Goal: Task Accomplishment & Management: Manage account settings

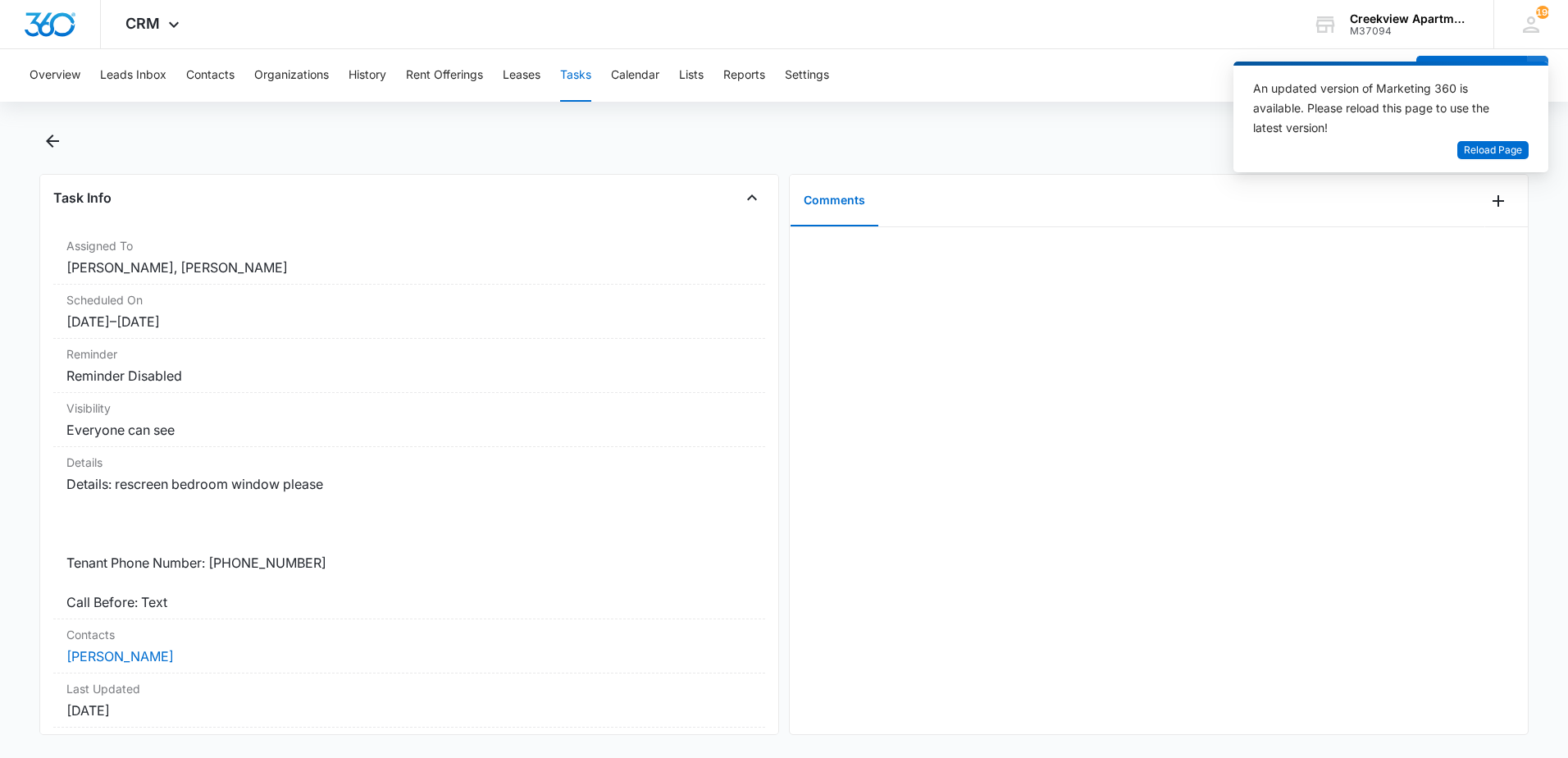
scroll to position [240, 0]
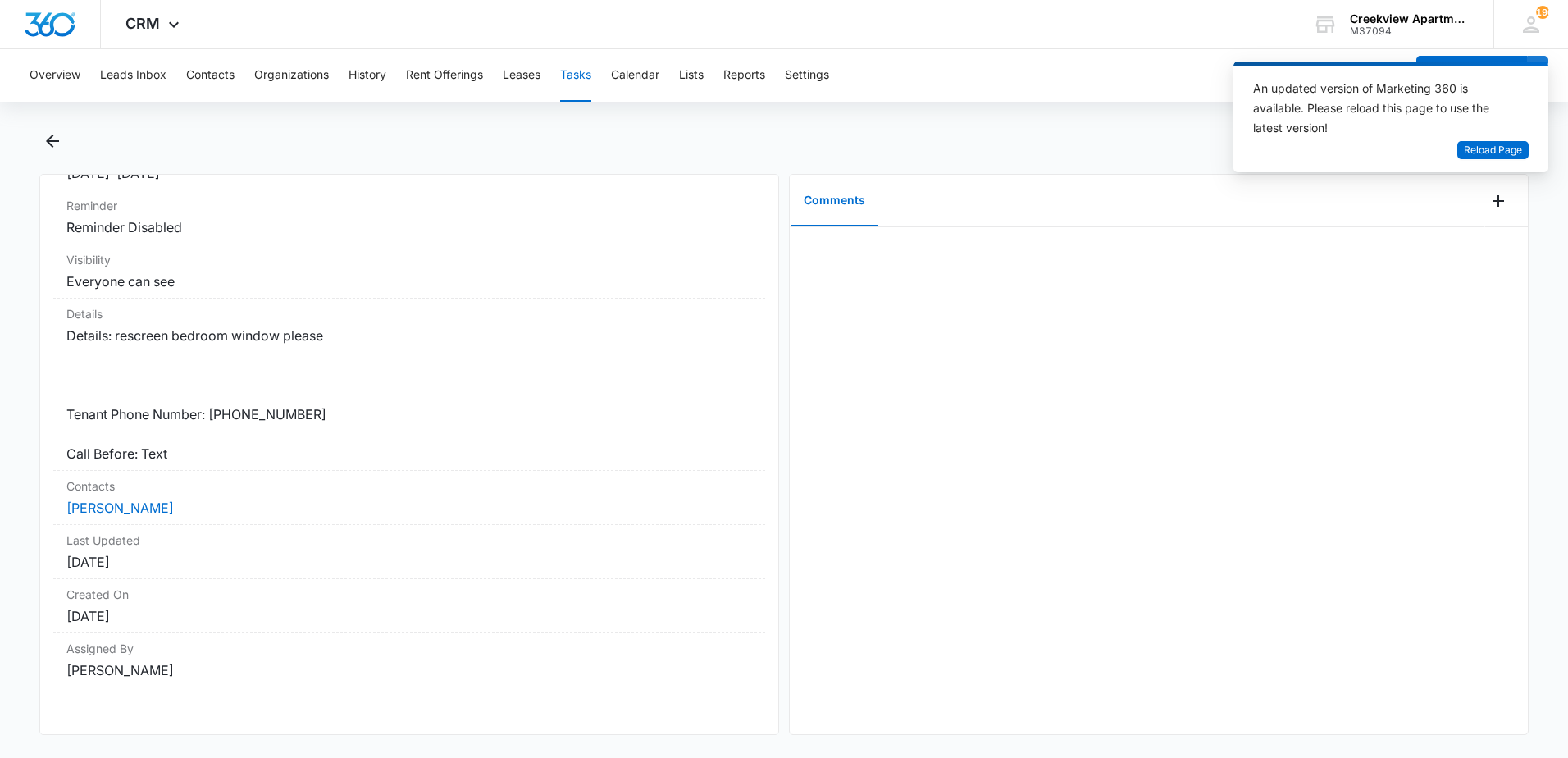
drag, startPoint x: 919, startPoint y: 473, endPoint x: 1232, endPoint y: 700, distance: 386.6
click at [1232, 700] on div at bounding box center [1158, 481] width 738 height 507
click at [39, 132] on button "Back" at bounding box center [52, 141] width 26 height 27
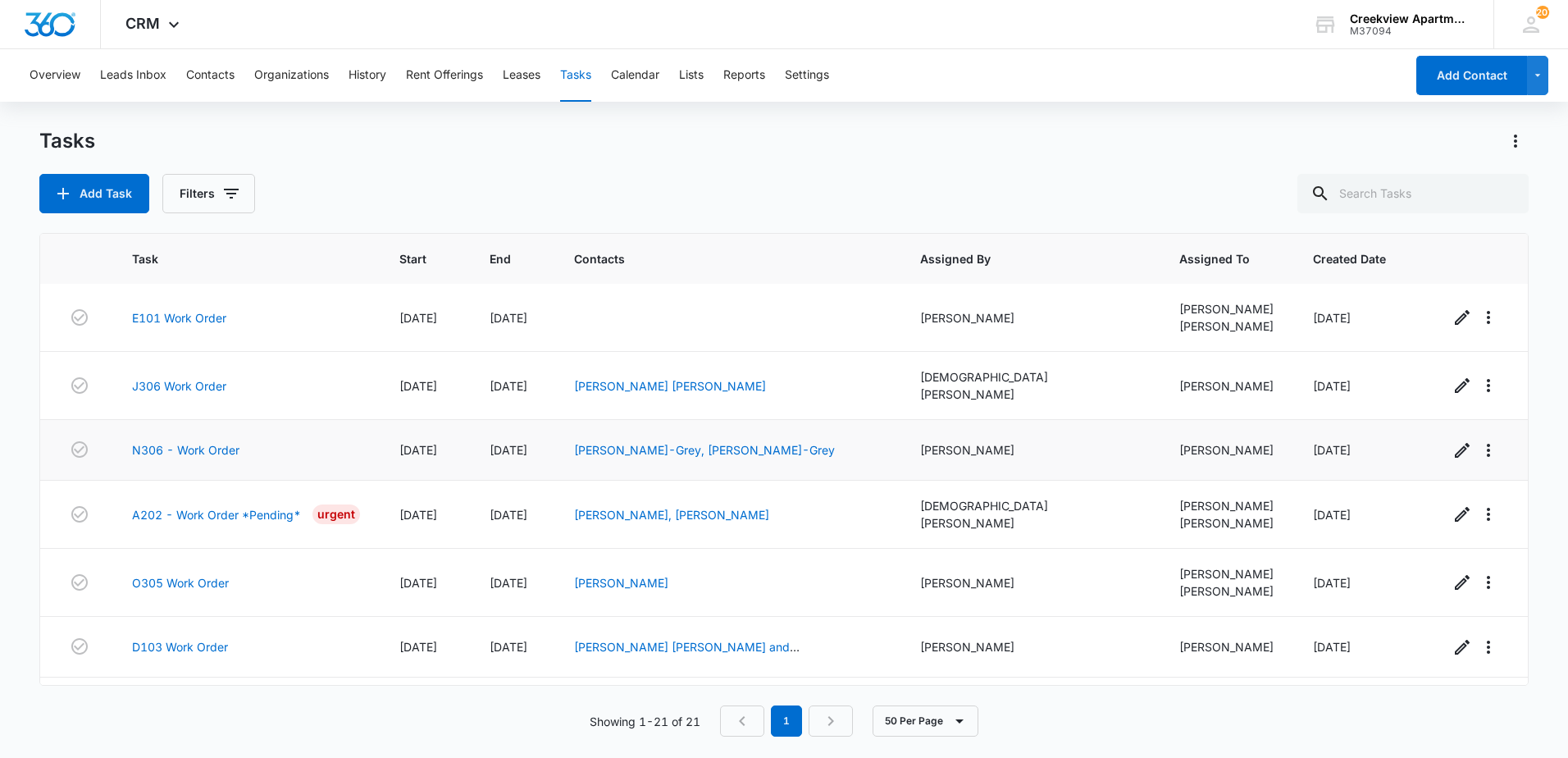
scroll to position [903, 0]
click at [220, 506] on link "A202 - Work Order *Pending*" at bounding box center [216, 514] width 169 height 17
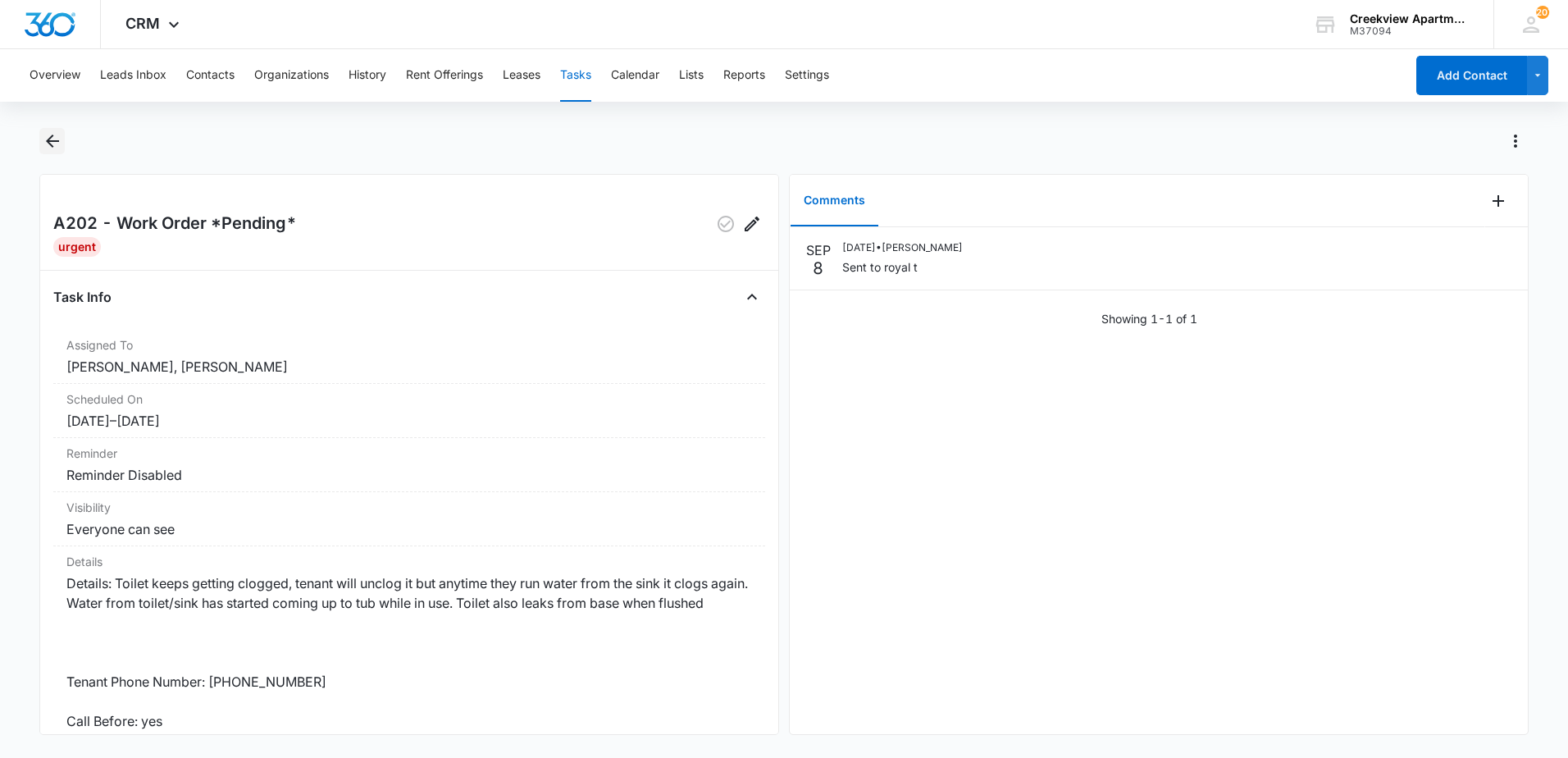
click at [52, 141] on icon "Back" at bounding box center [52, 141] width 13 height 13
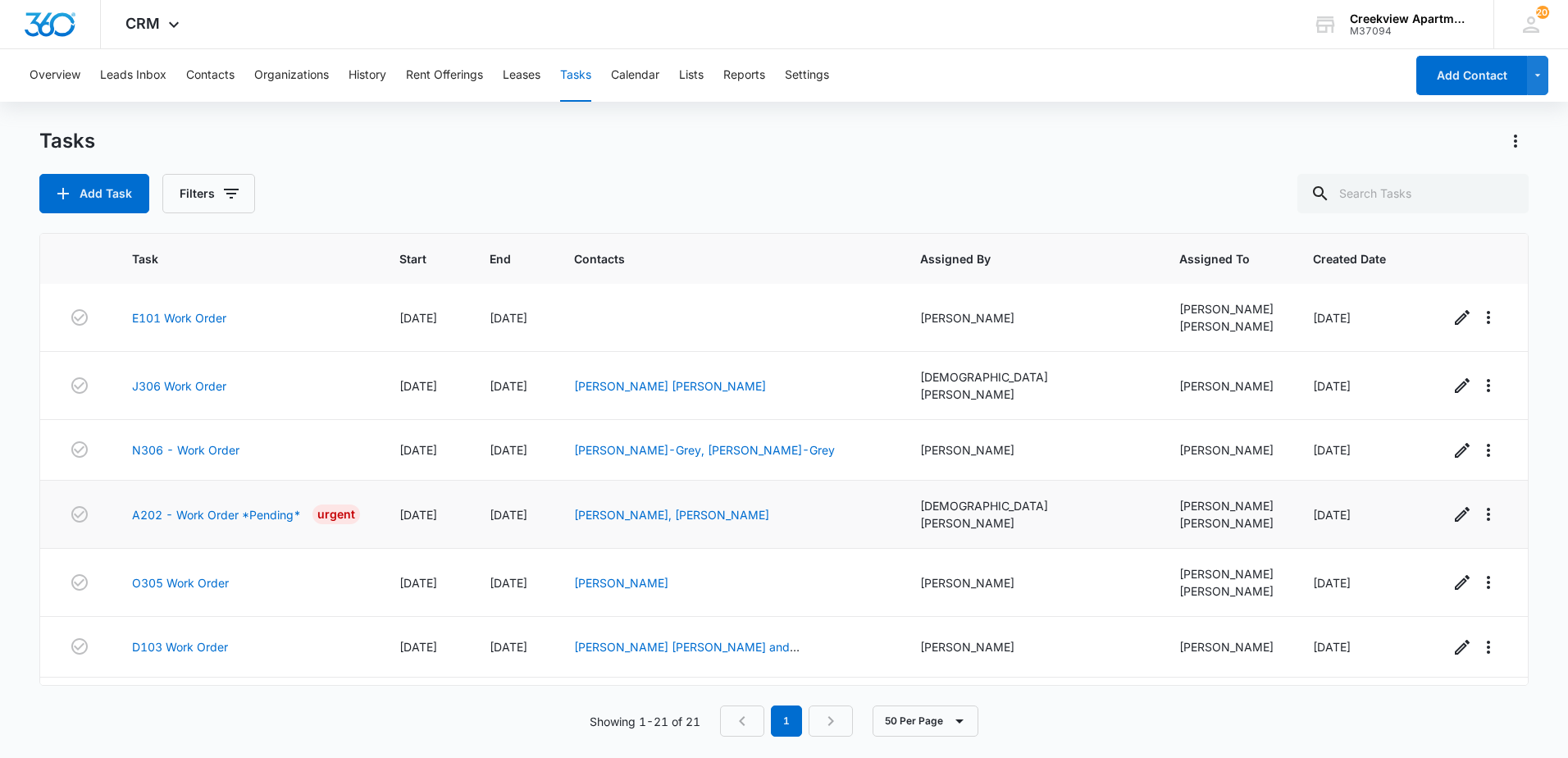
scroll to position [903, 0]
click at [164, 698] on link "B303 - Work Order" at bounding box center [185, 706] width 106 height 17
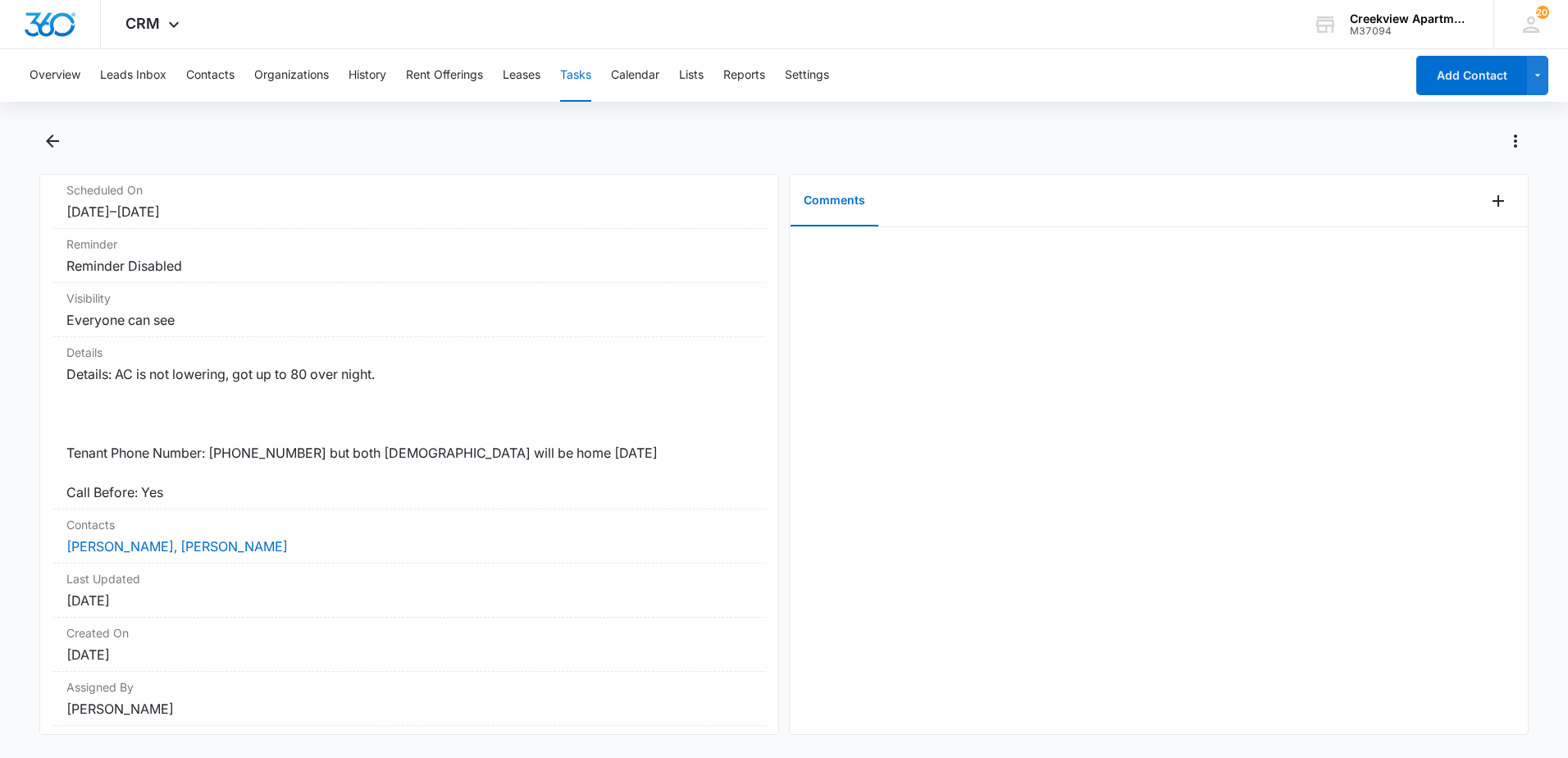
scroll to position [240, 0]
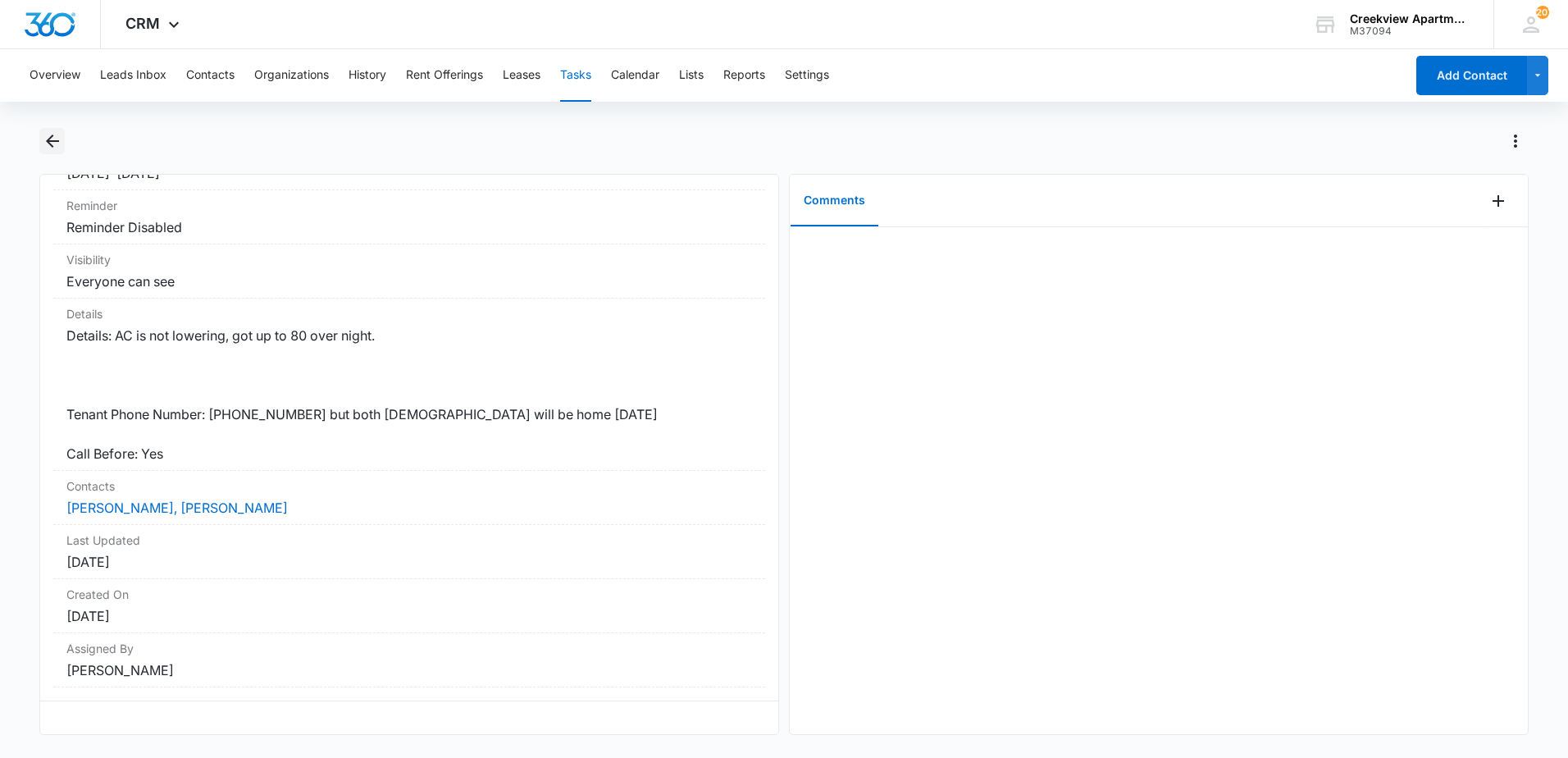
click at [59, 143] on icon "Back" at bounding box center [53, 142] width 20 height 20
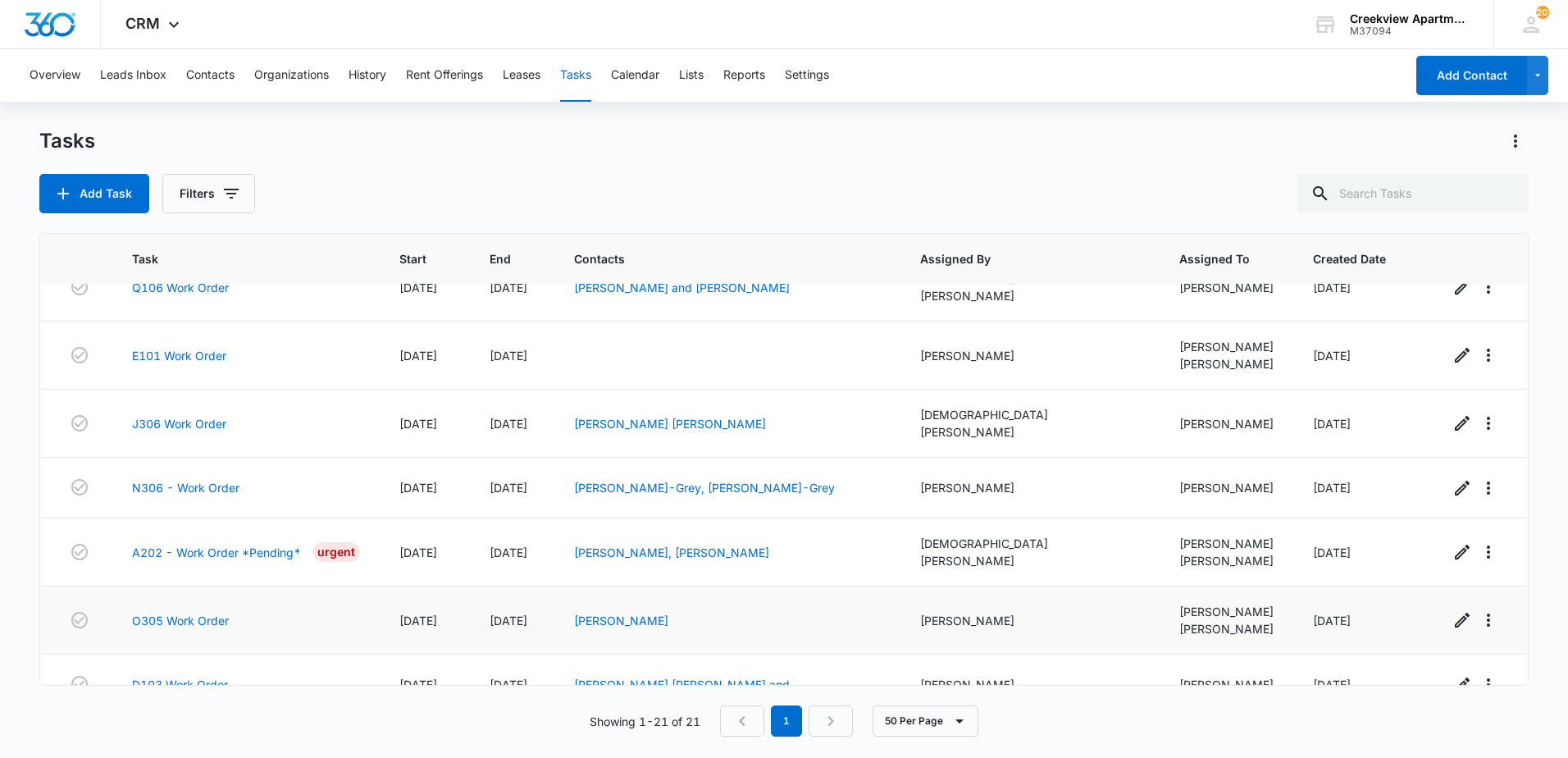
scroll to position [903, 0]
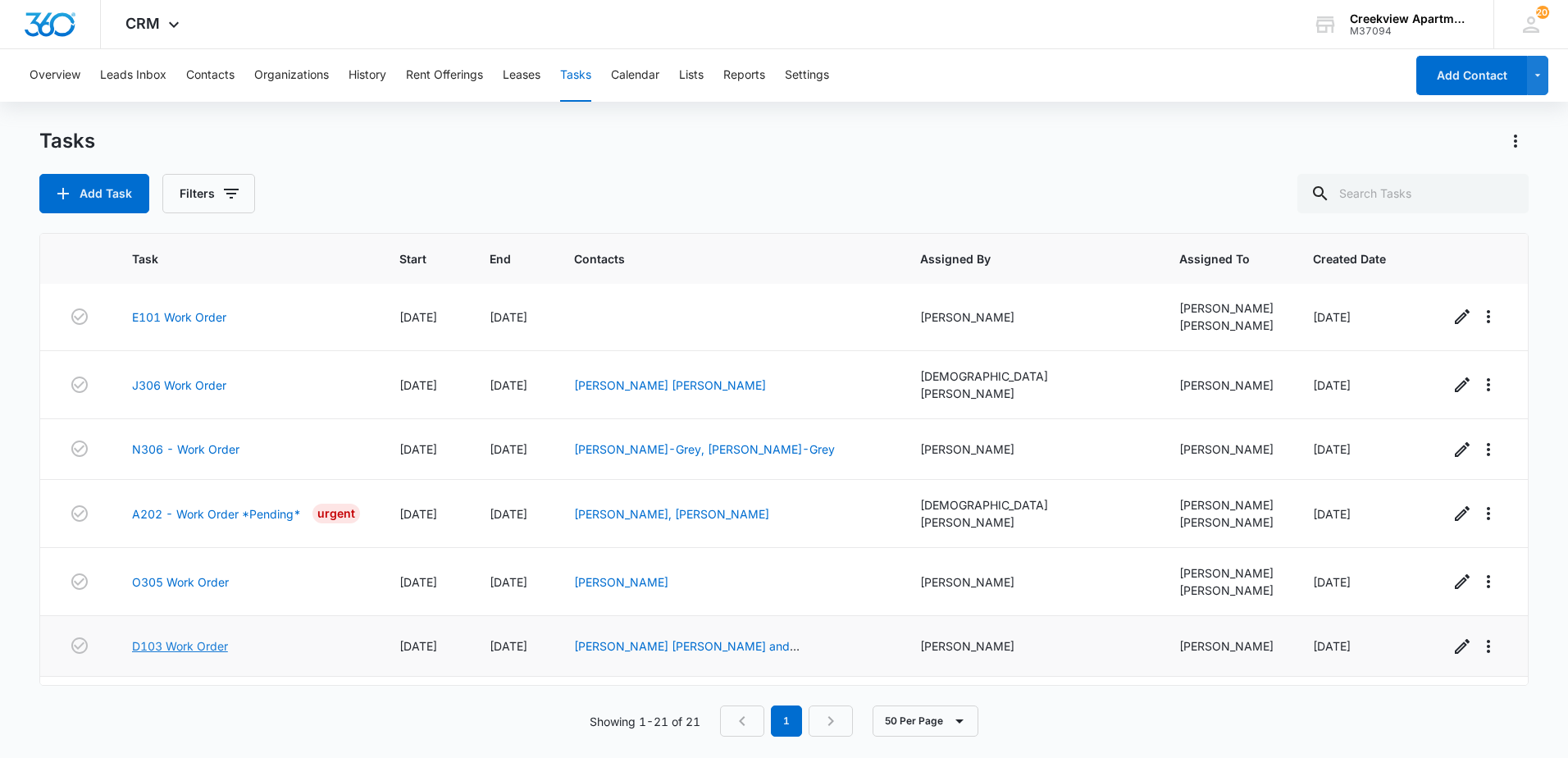
click at [189, 637] on link "D103 Work Order" at bounding box center [179, 646] width 96 height 17
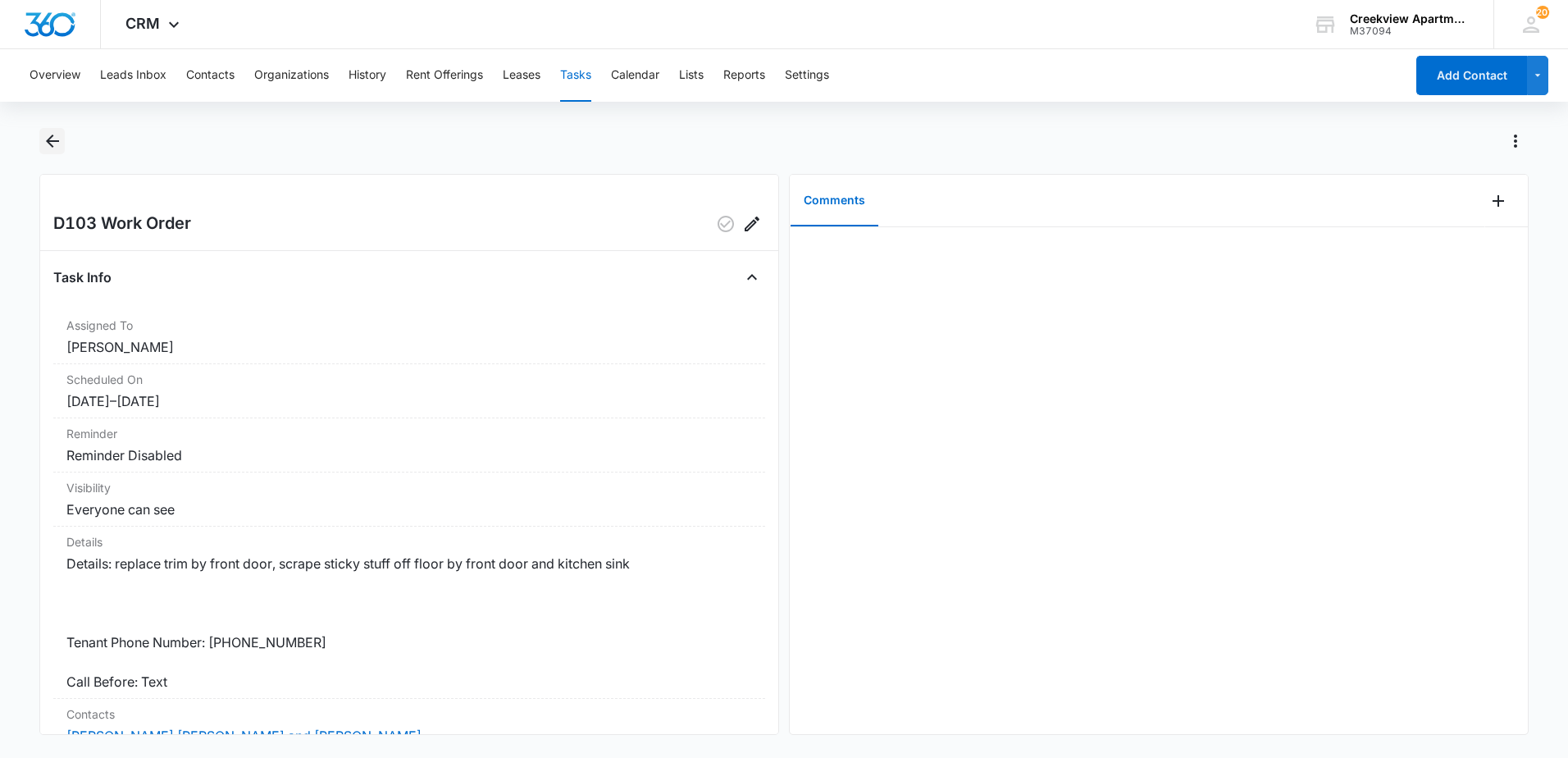
click at [52, 145] on icon "Back" at bounding box center [53, 142] width 20 height 20
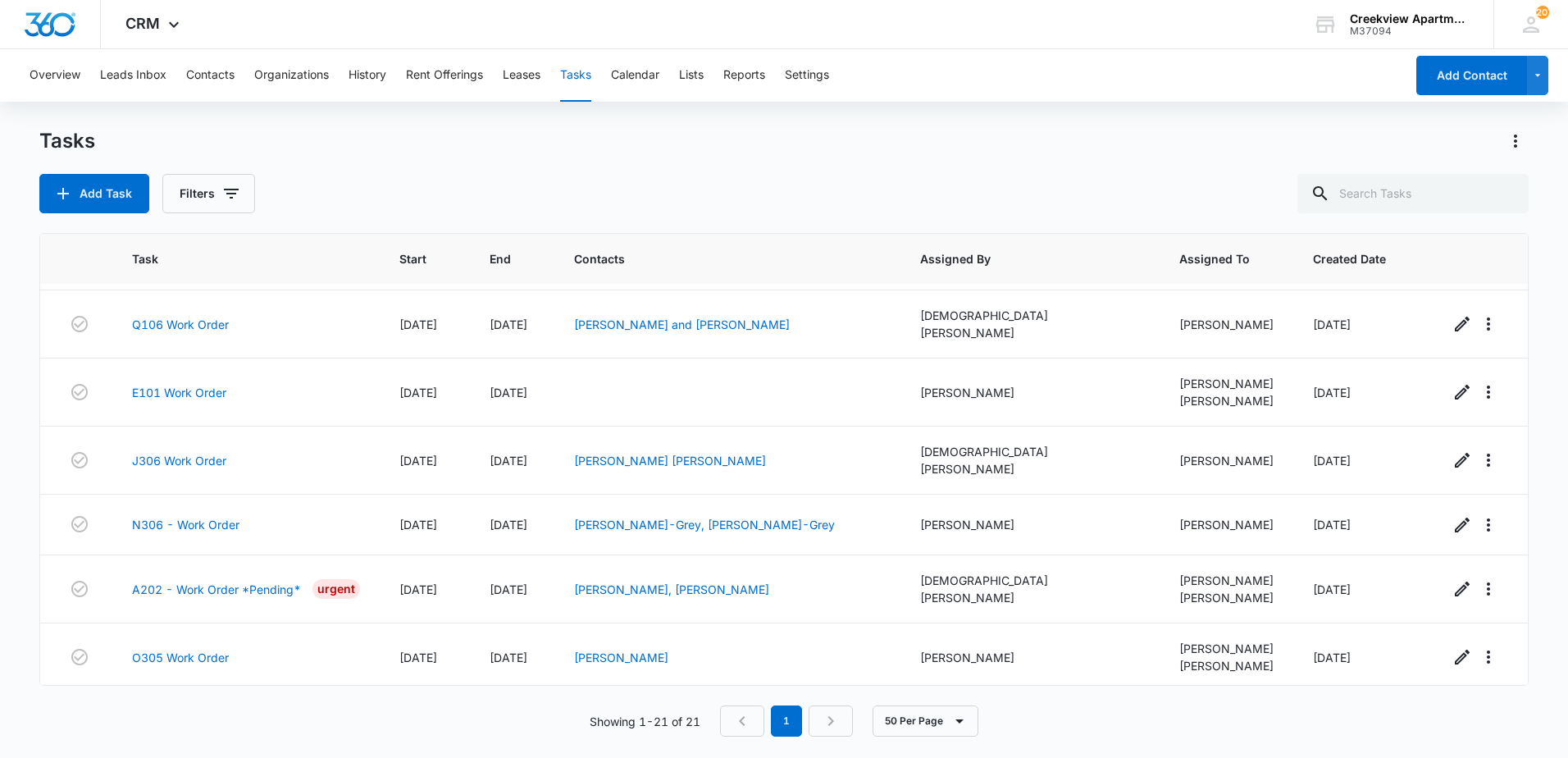
scroll to position [903, 0]
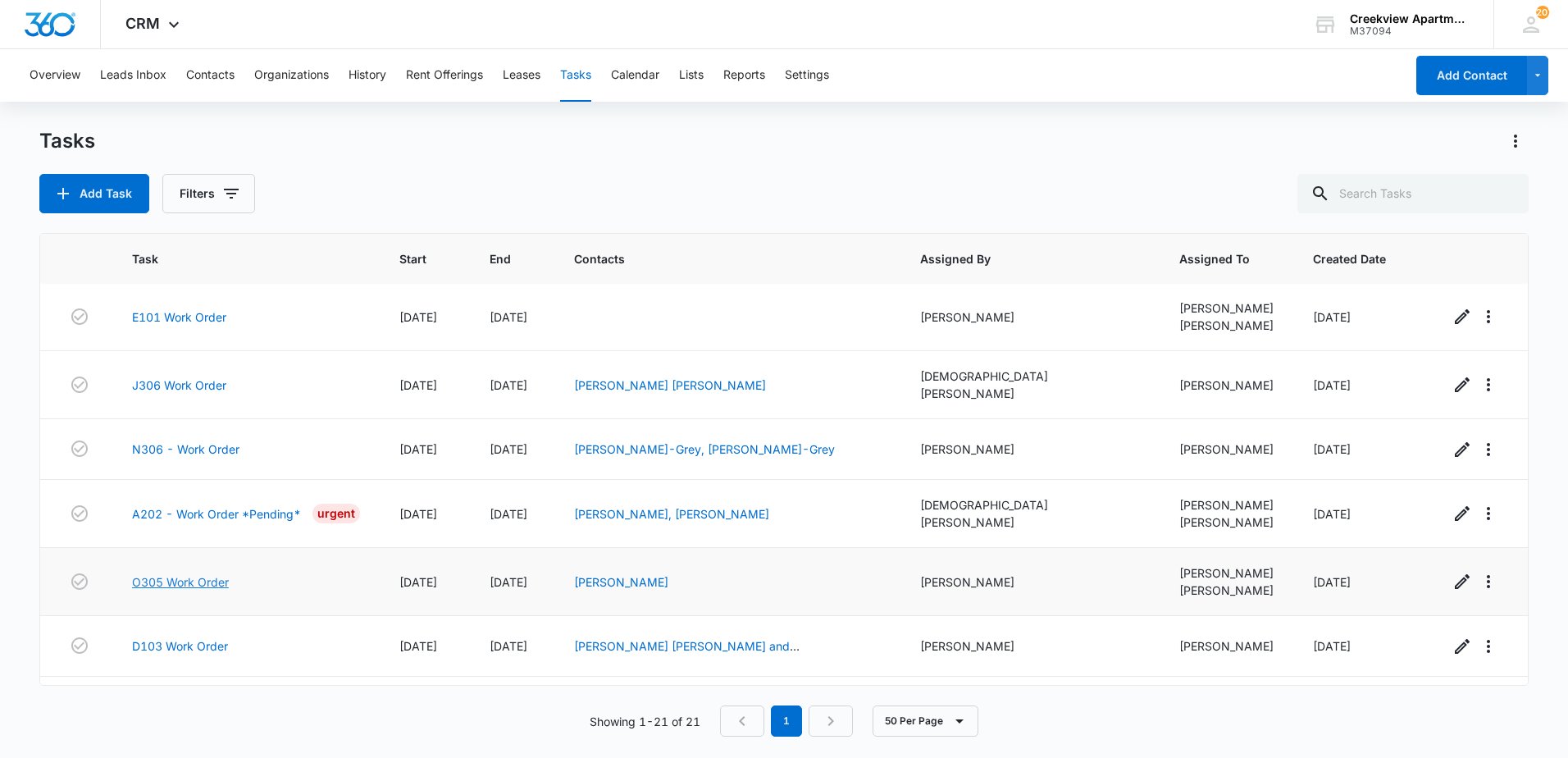
click at [197, 573] on link "O305 Work Order" at bounding box center [180, 582] width 97 height 17
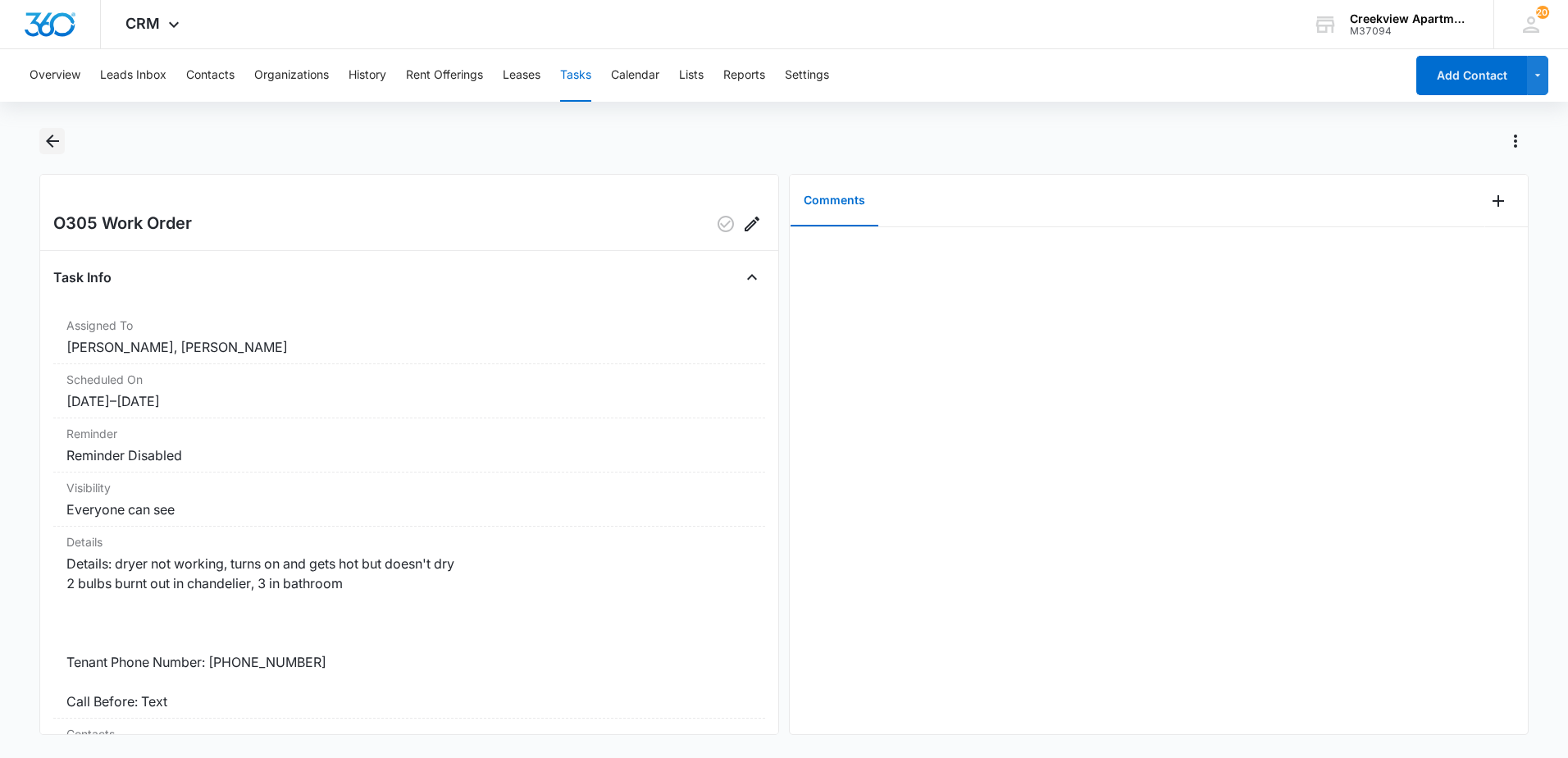
click at [45, 152] on button "Back" at bounding box center [52, 141] width 26 height 27
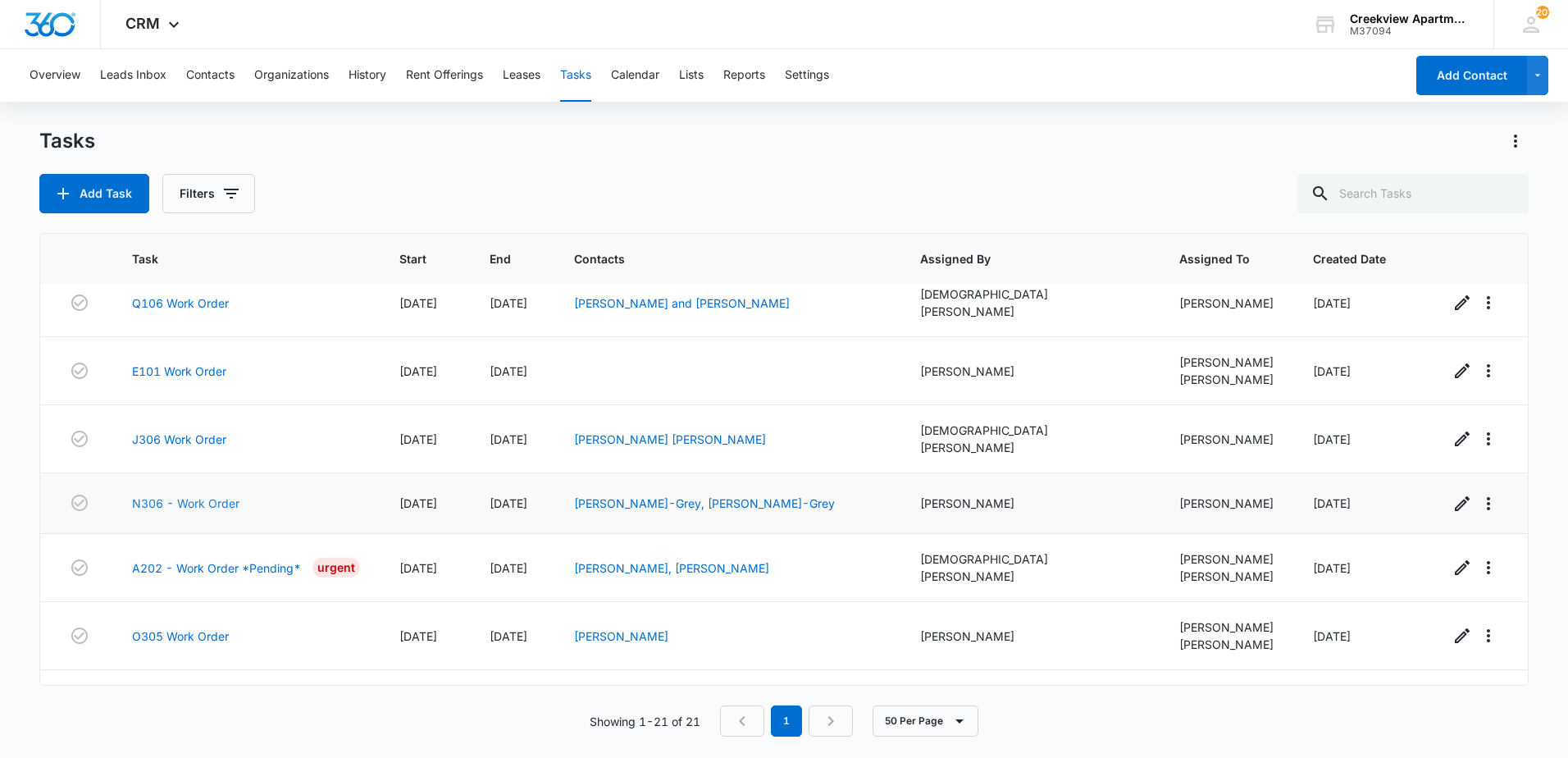
scroll to position [821, 0]
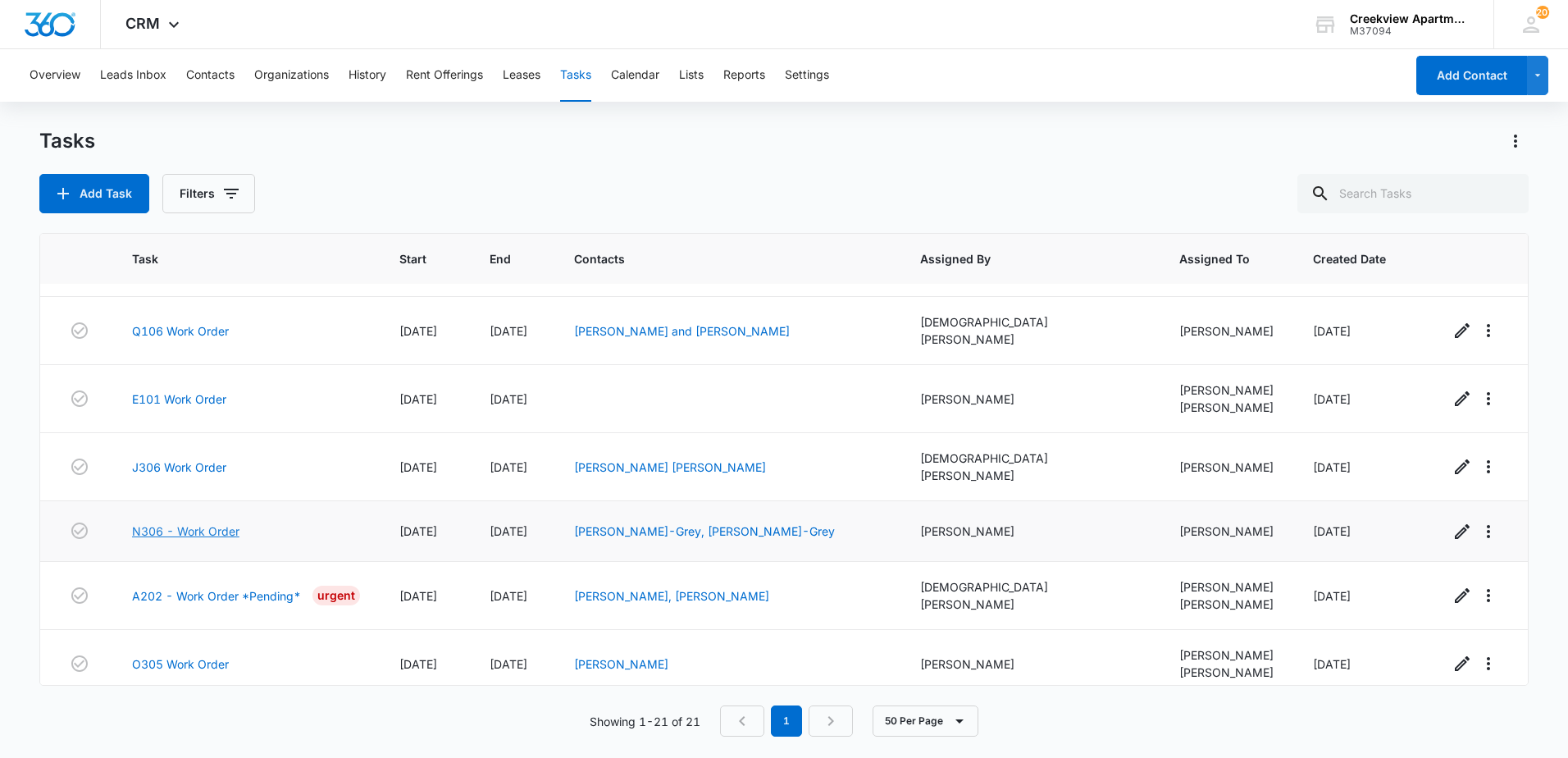
click at [182, 522] on link "N306 - Work Order" at bounding box center [186, 530] width 108 height 17
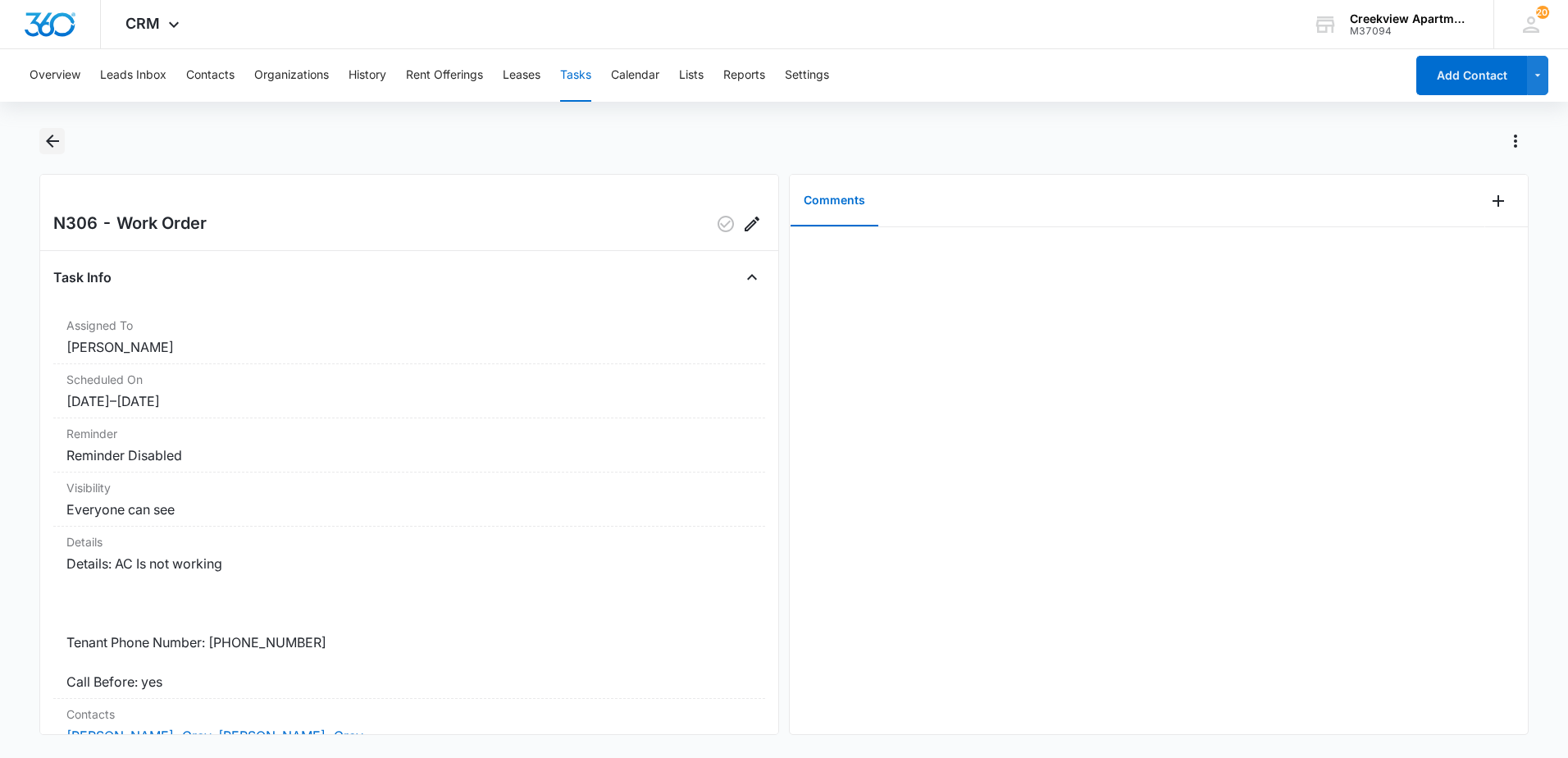
click at [52, 140] on icon "Back" at bounding box center [53, 142] width 20 height 20
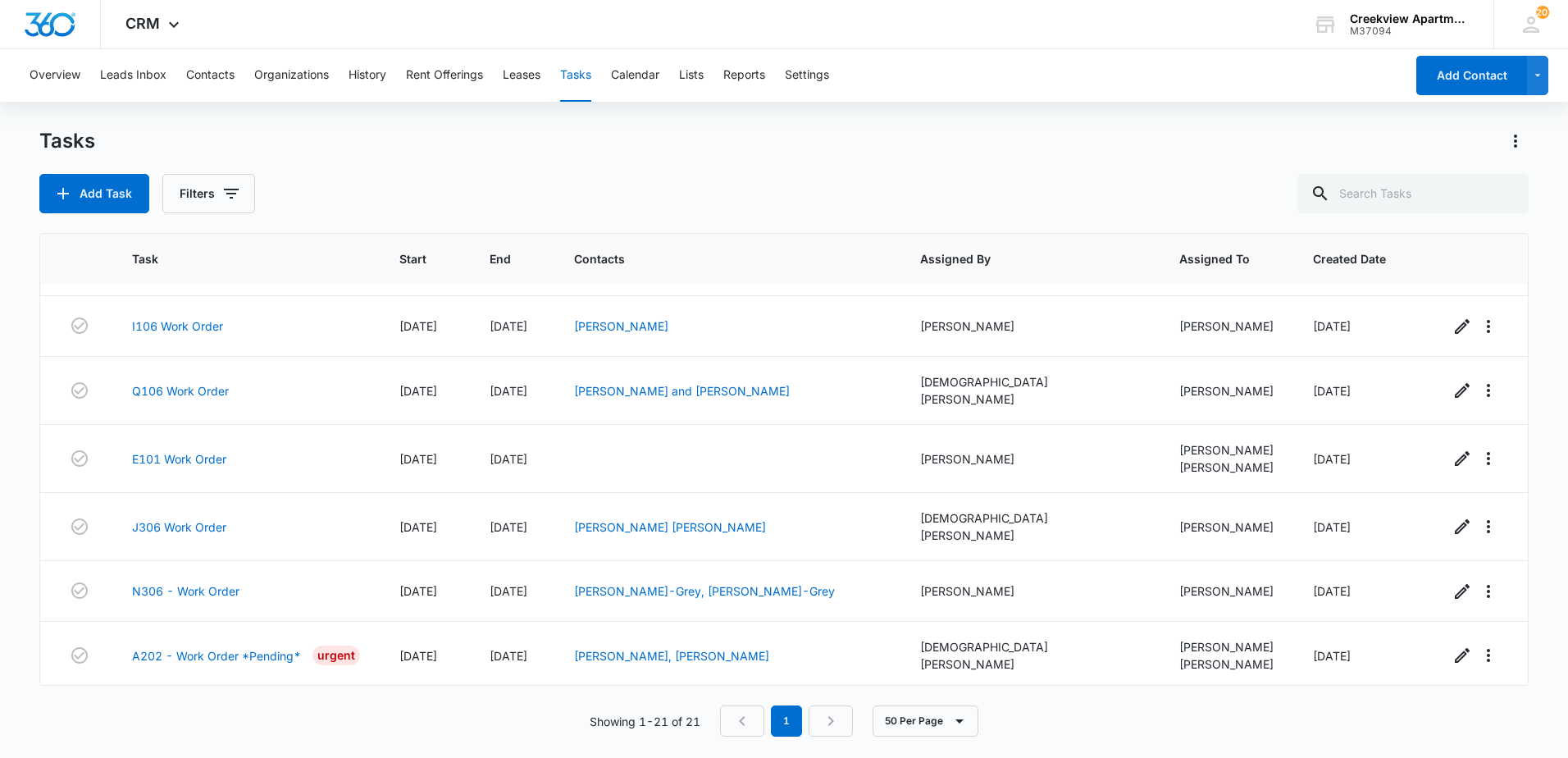
scroll to position [739, 0]
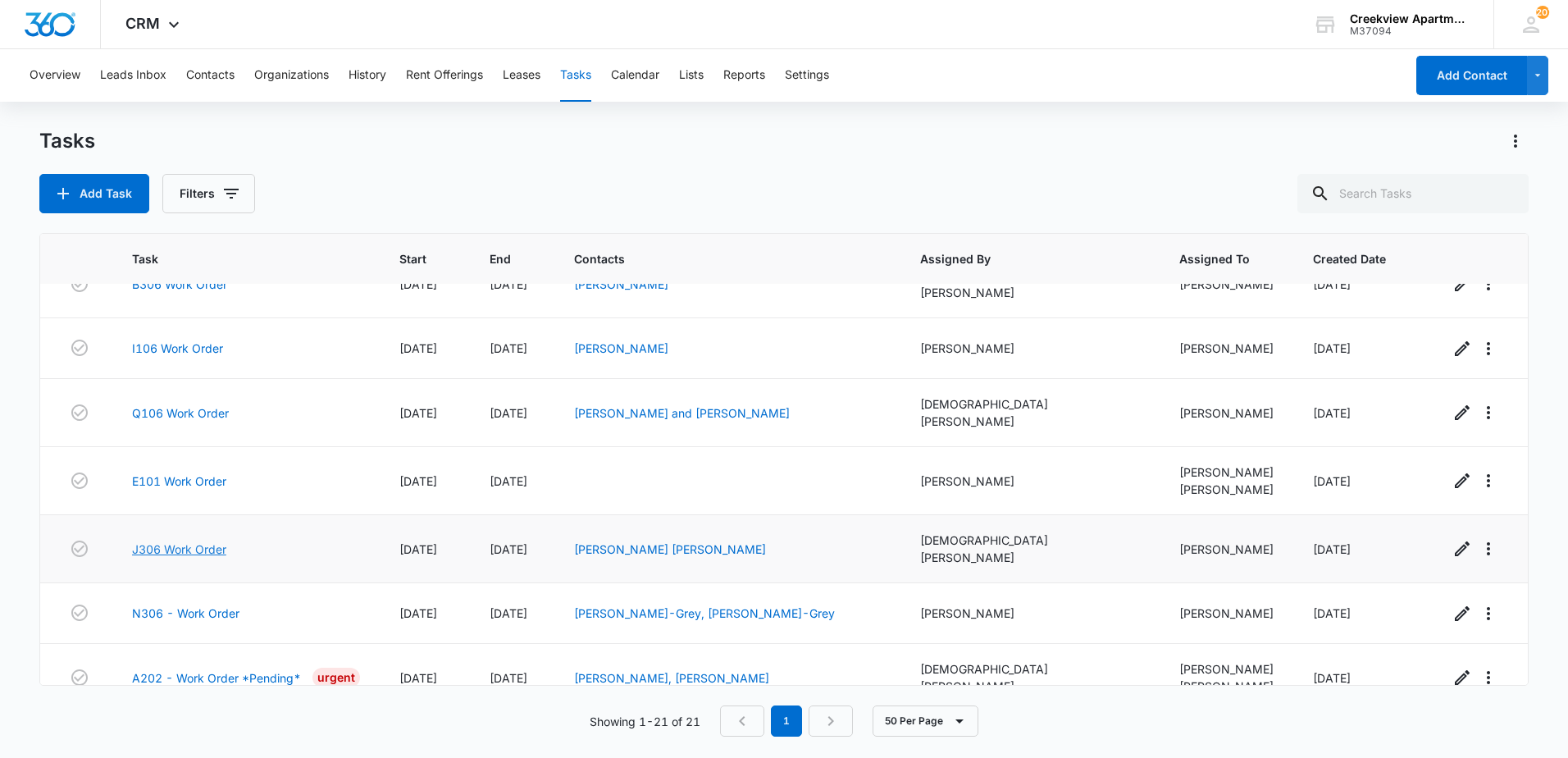
click at [189, 540] on link "J306 Work Order" at bounding box center [178, 549] width 94 height 17
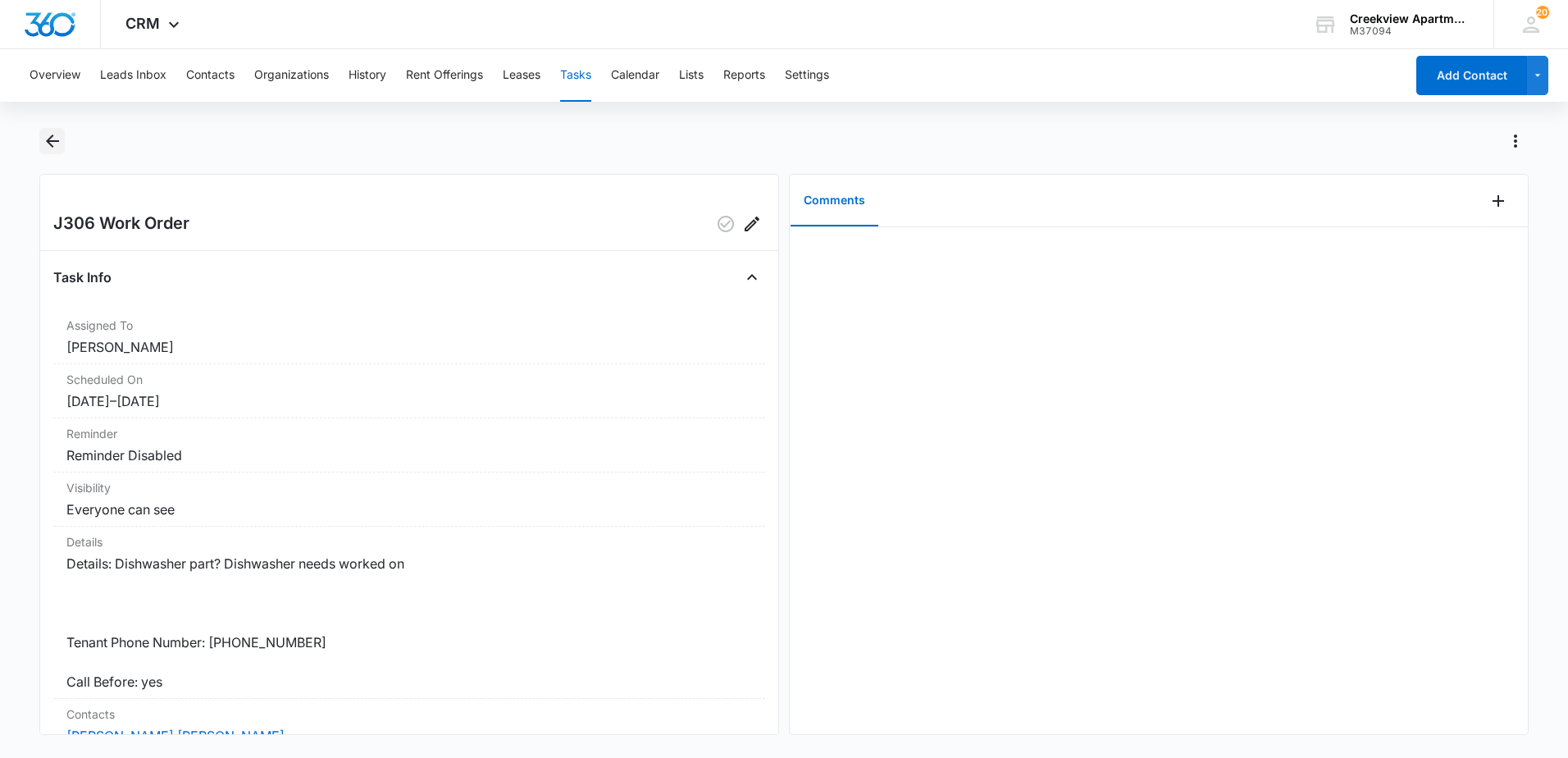
click at [59, 137] on icon "Back" at bounding box center [53, 142] width 20 height 20
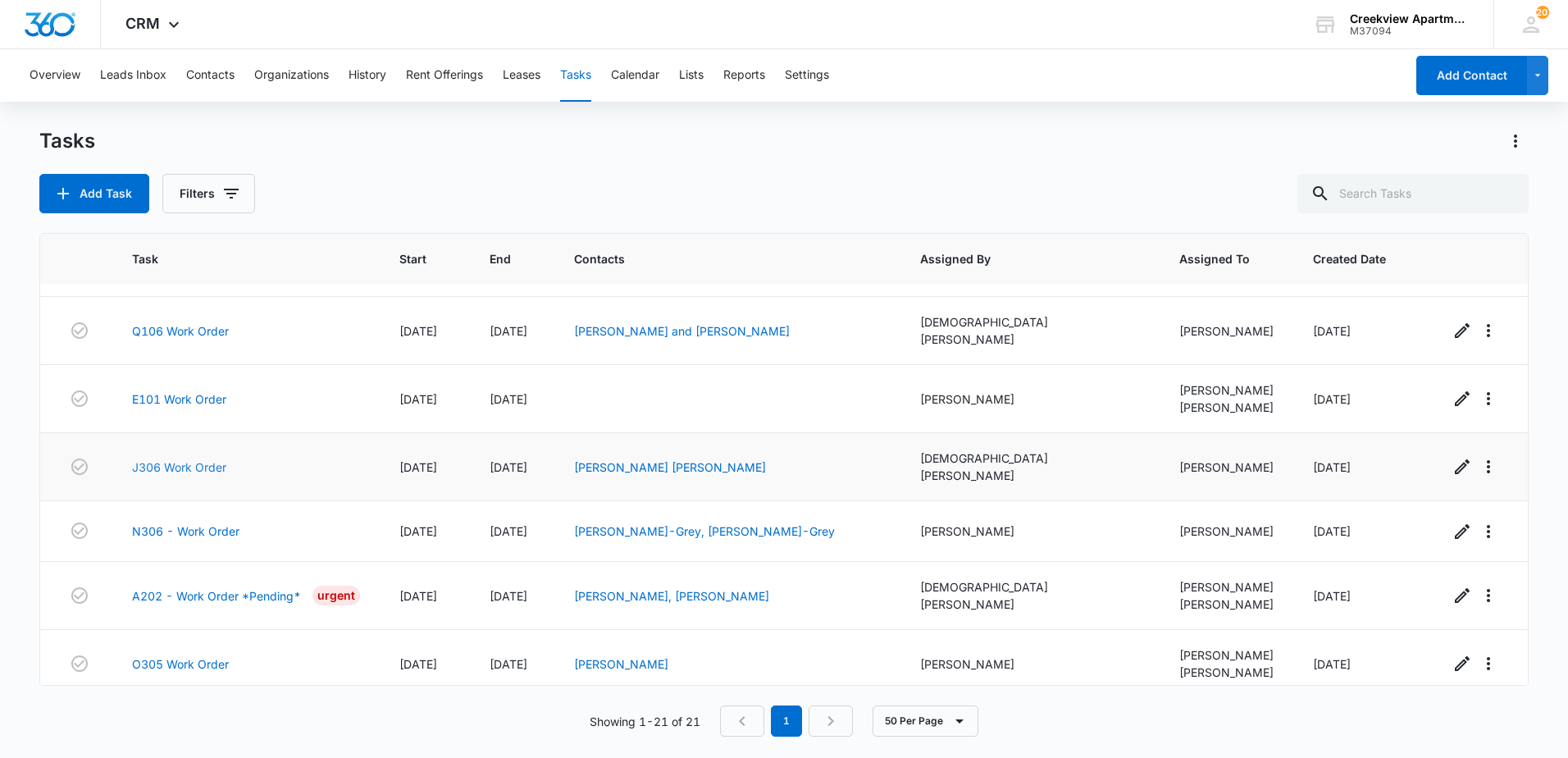
scroll to position [739, 0]
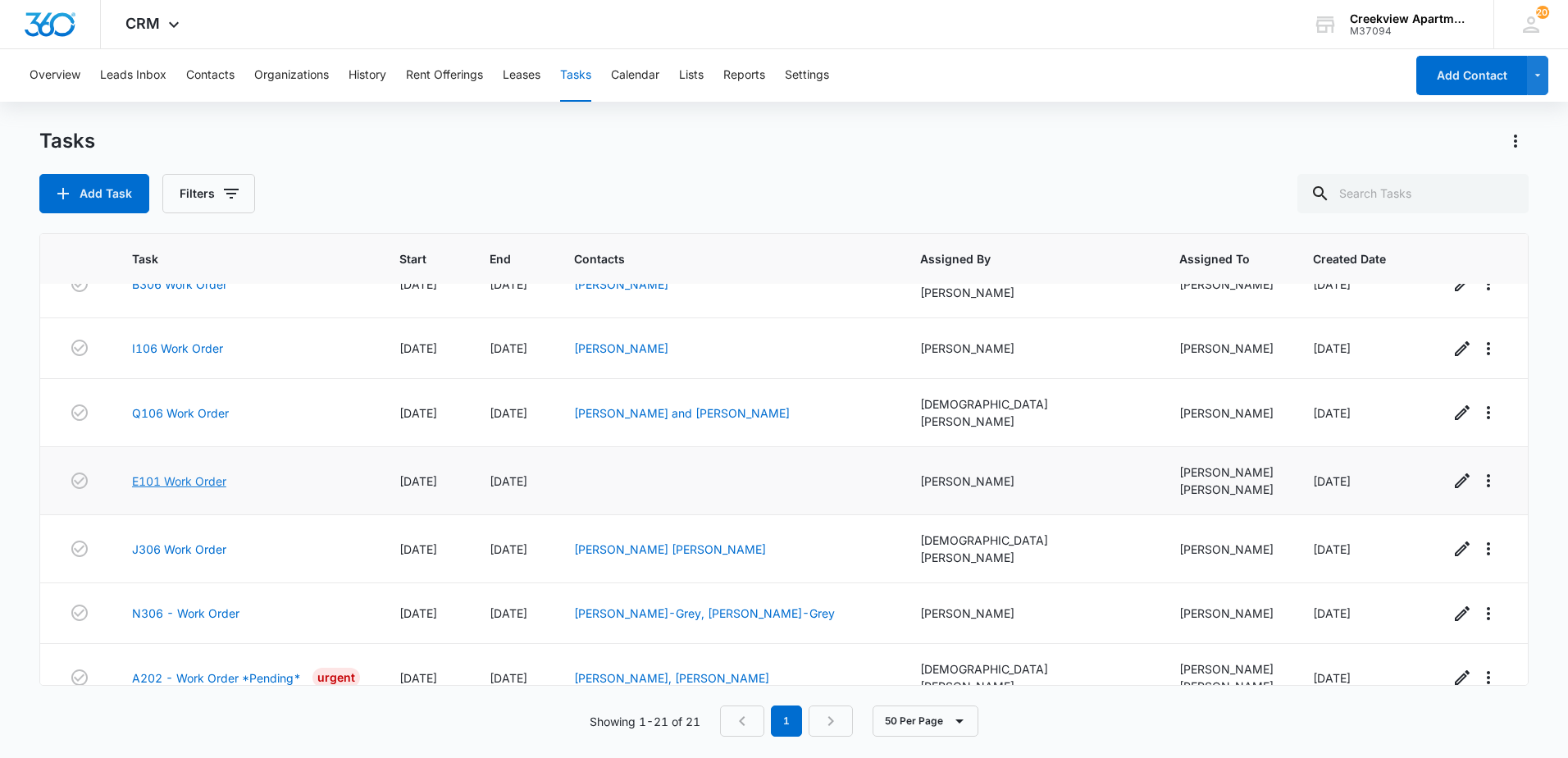
click at [169, 473] on link "E101 Work Order" at bounding box center [178, 481] width 94 height 17
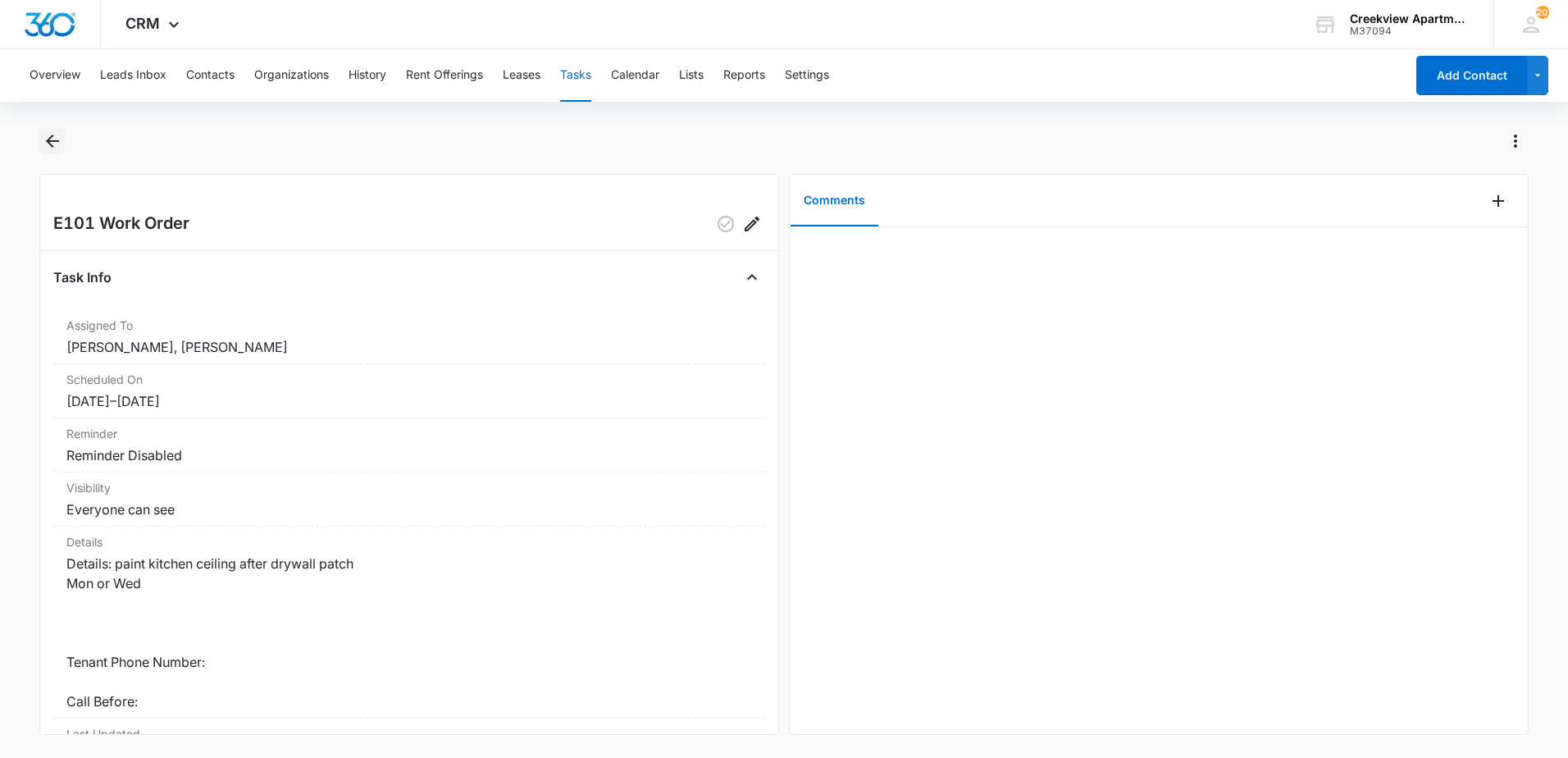
click at [44, 141] on icon "Back" at bounding box center [53, 142] width 20 height 20
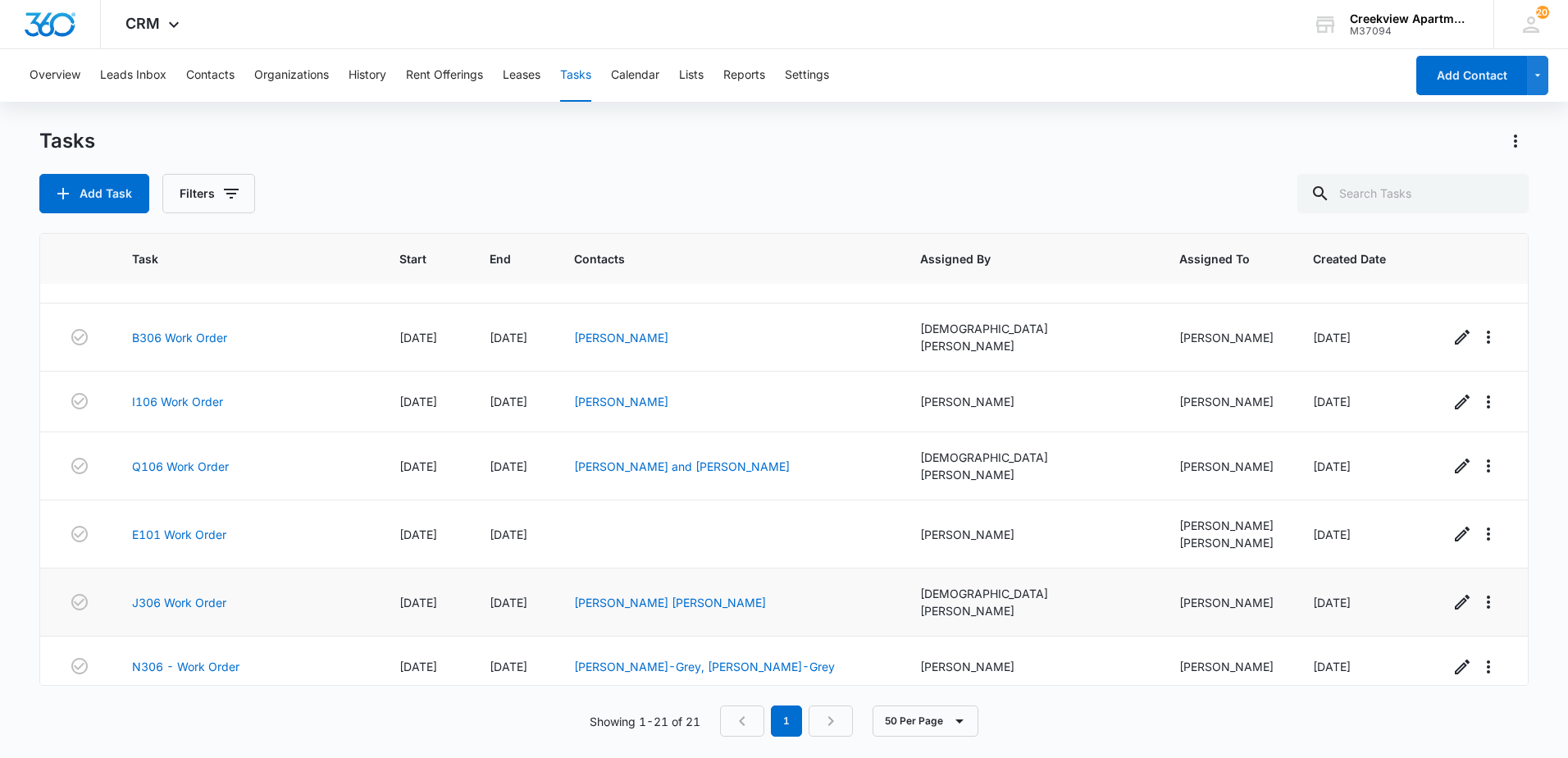
scroll to position [657, 0]
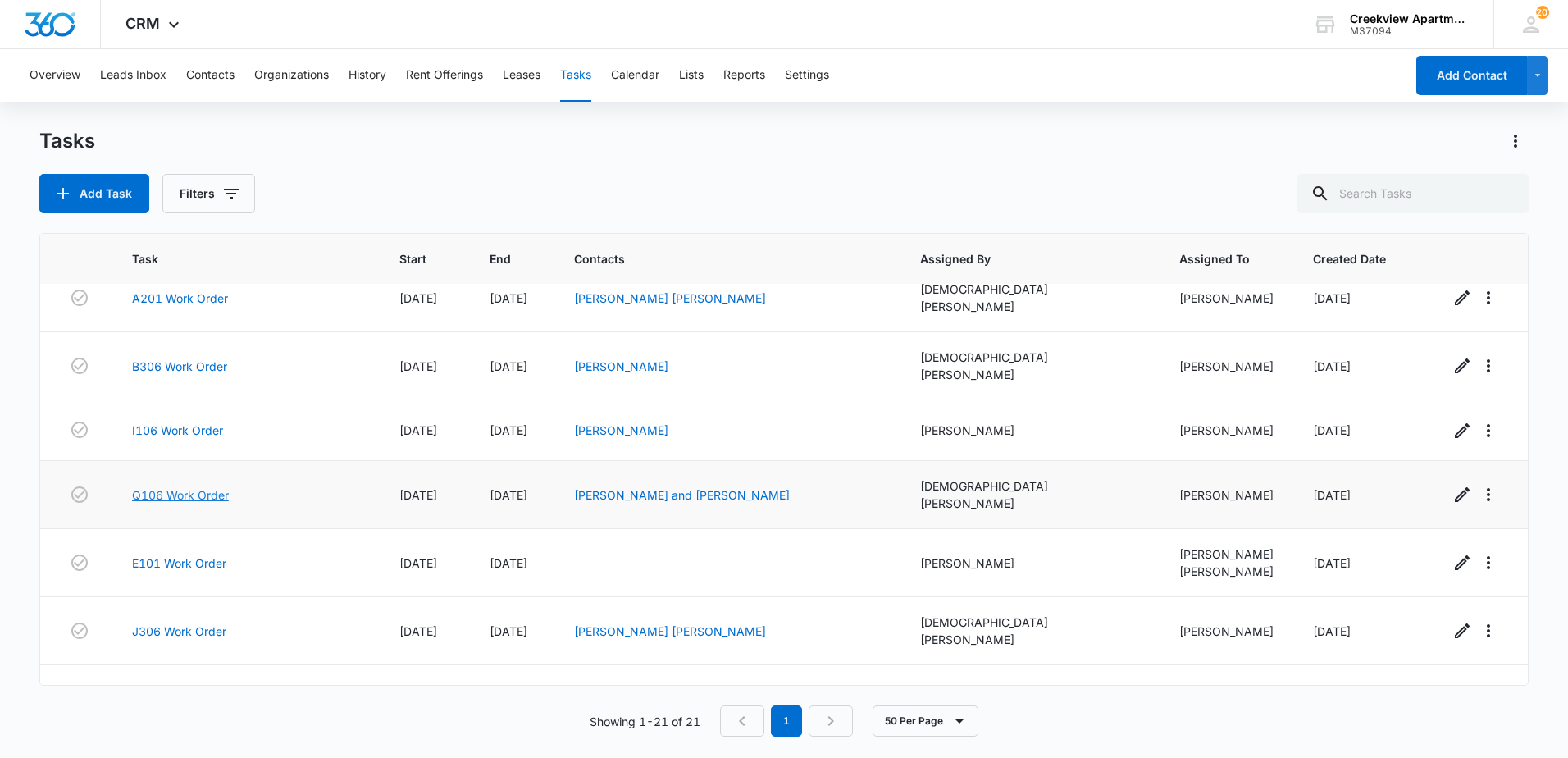
click at [202, 486] on link "Q106 Work Order" at bounding box center [180, 495] width 97 height 17
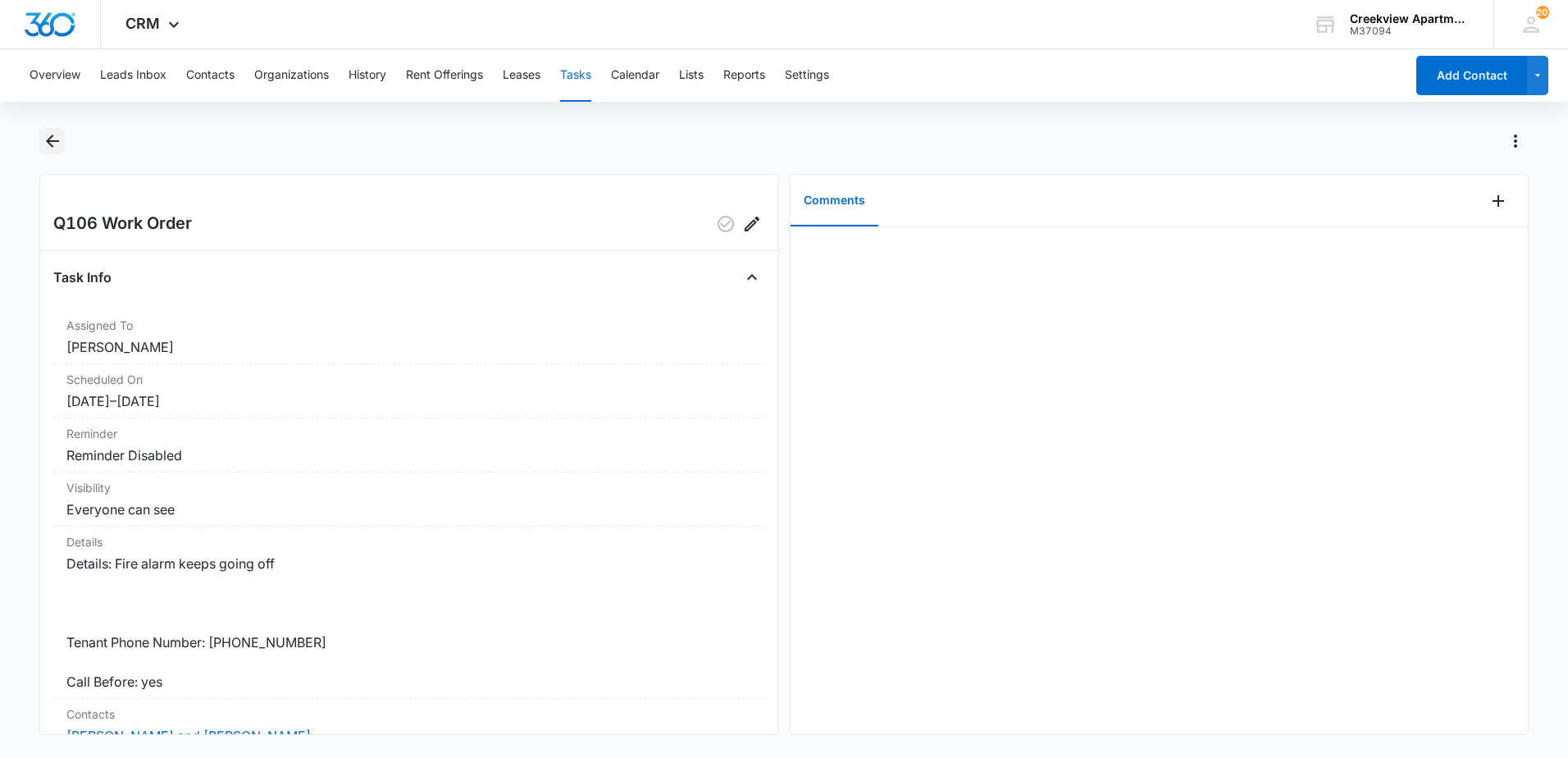
click at [52, 147] on icon "Back" at bounding box center [52, 141] width 13 height 13
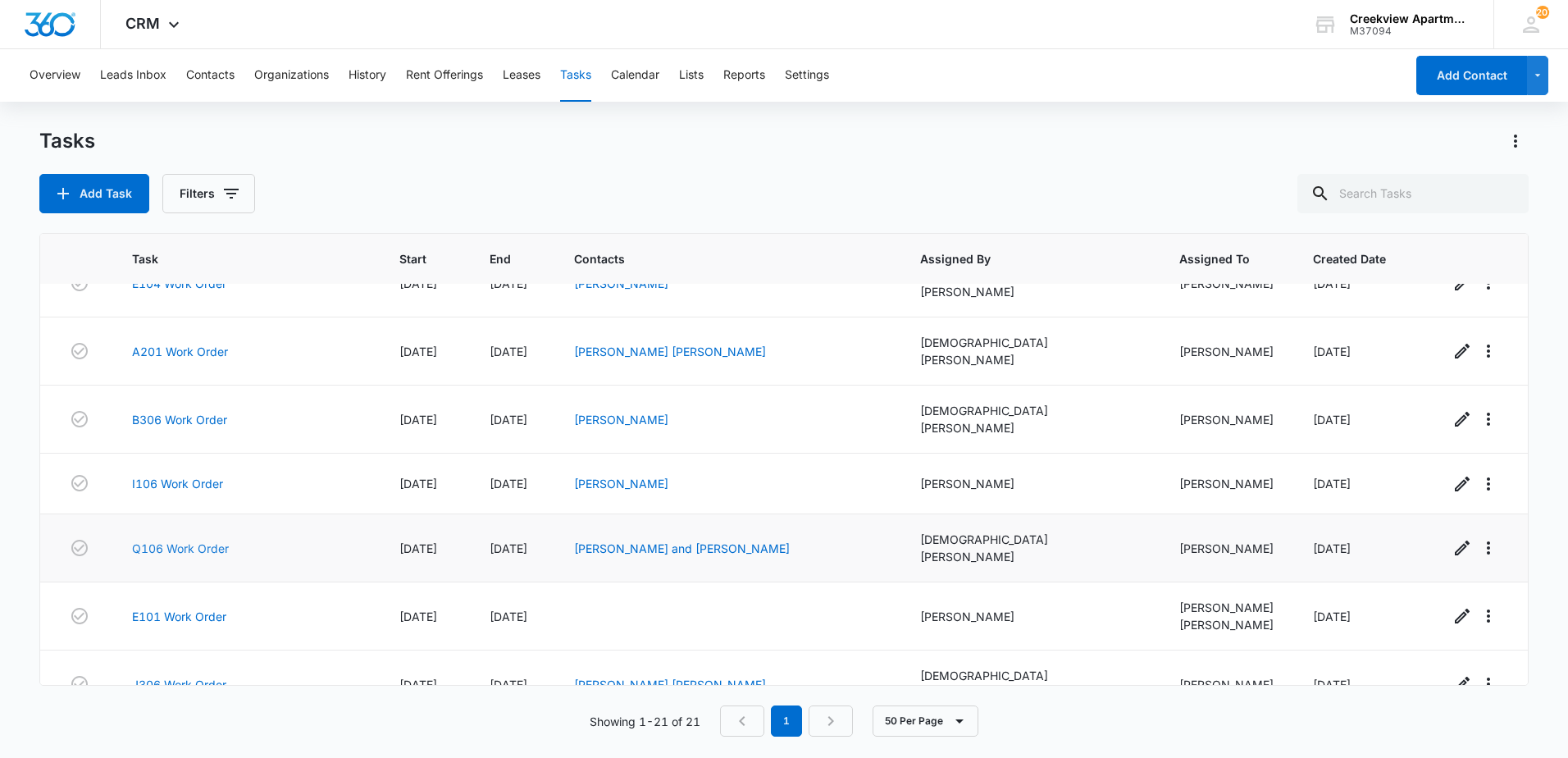
scroll to position [575, 0]
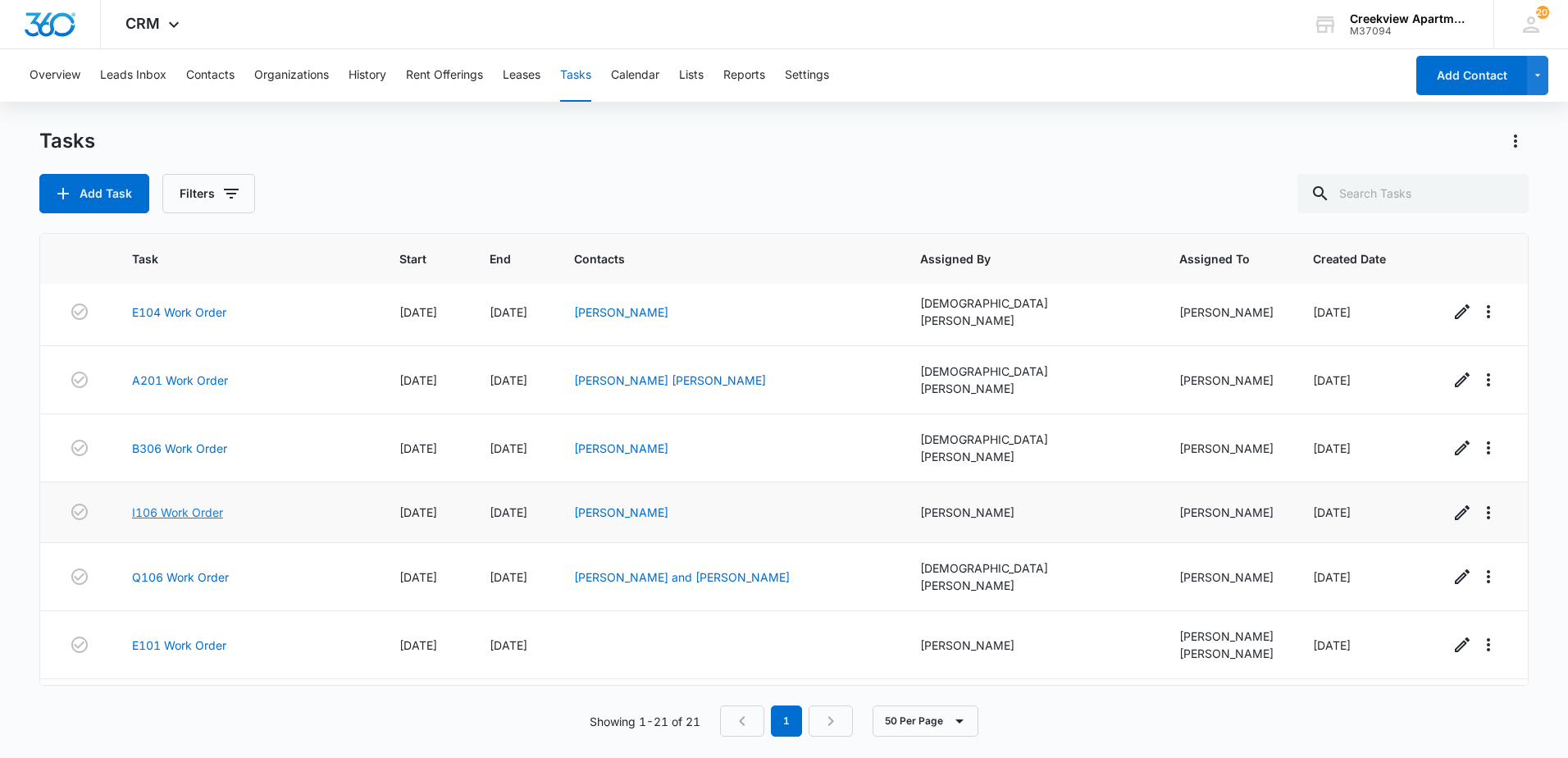
click at [196, 504] on link "I106 Work Order" at bounding box center [177, 512] width 91 height 17
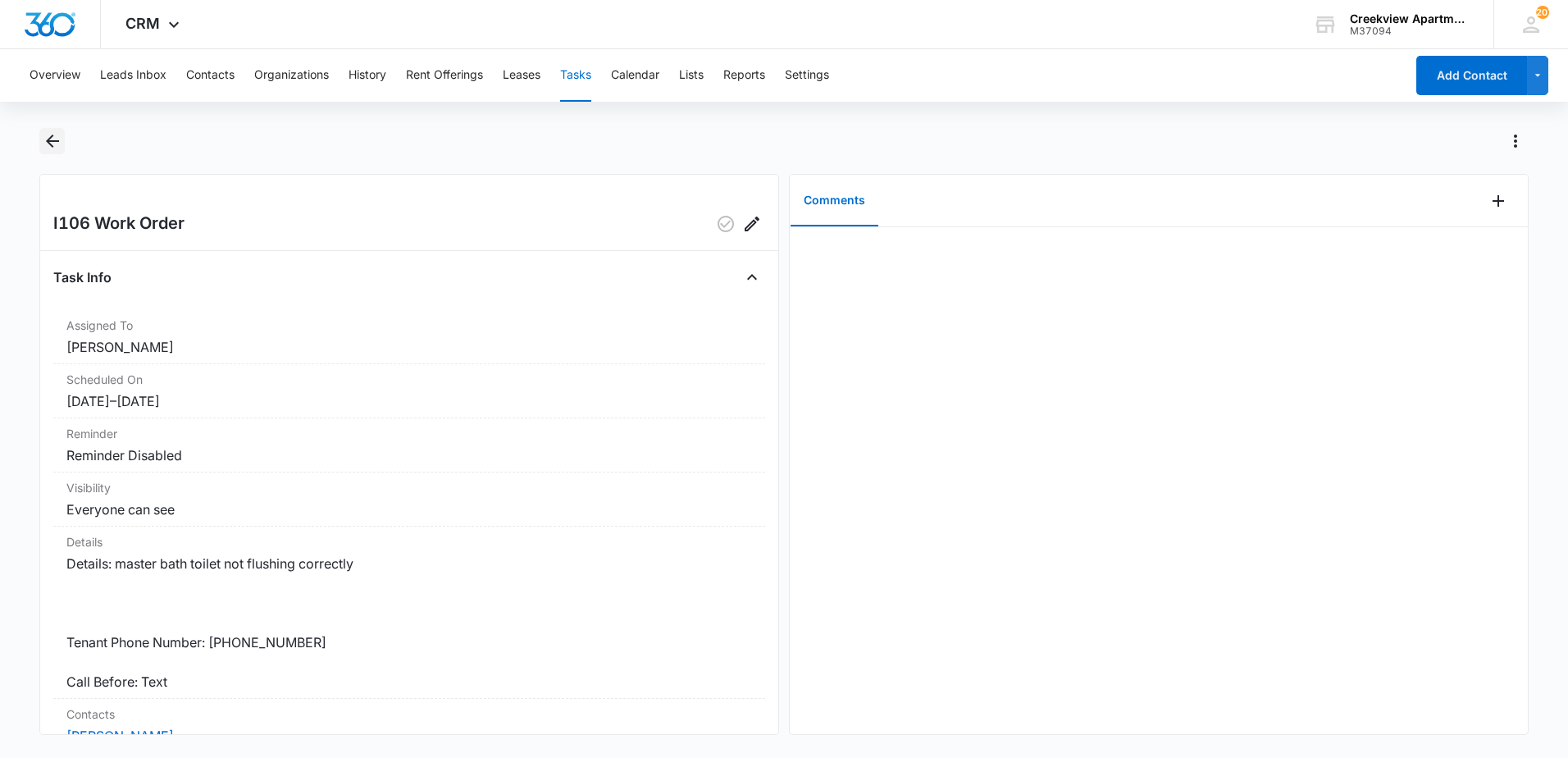
click at [60, 146] on icon "Back" at bounding box center [53, 142] width 20 height 20
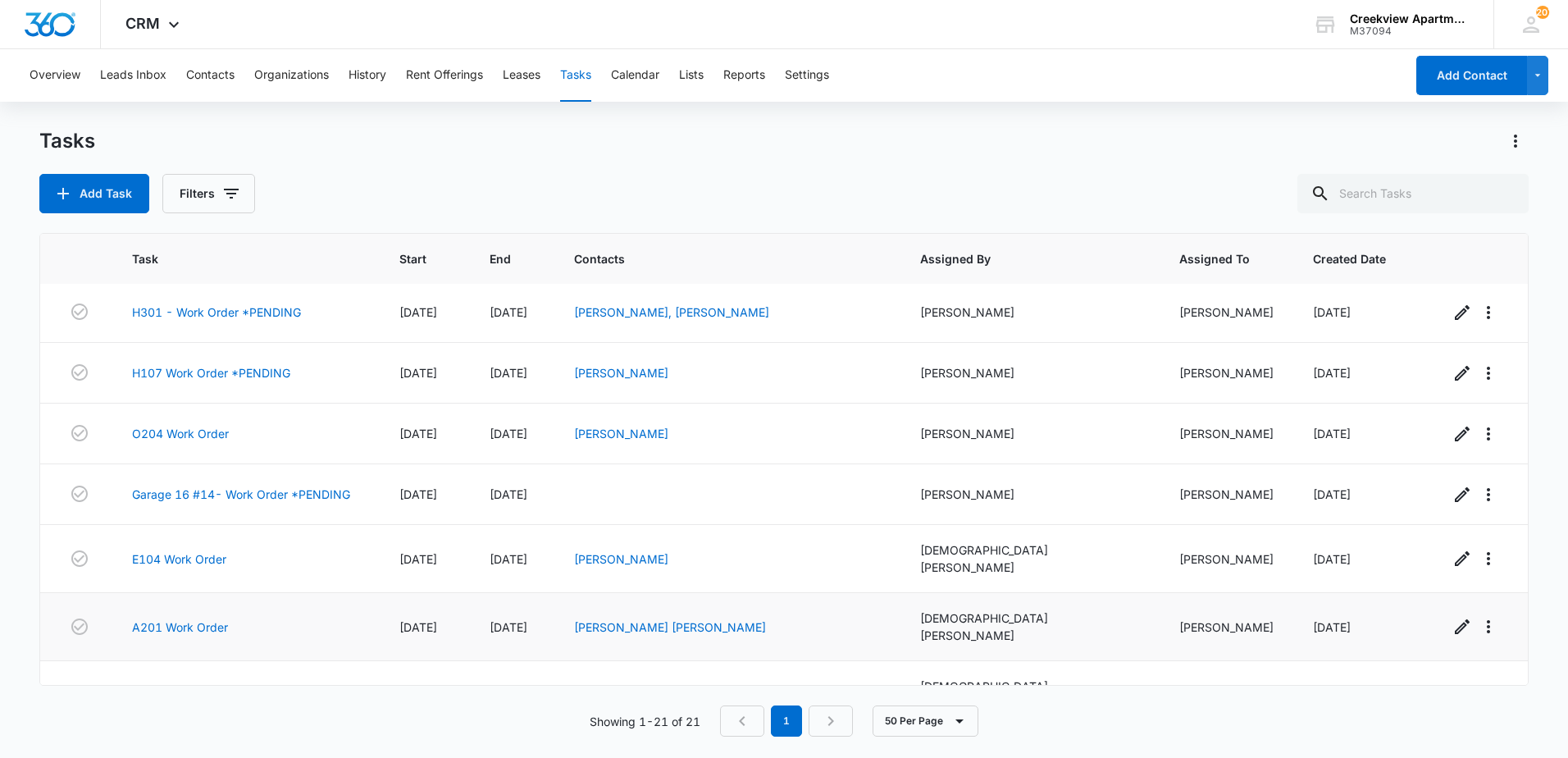
scroll to position [411, 0]
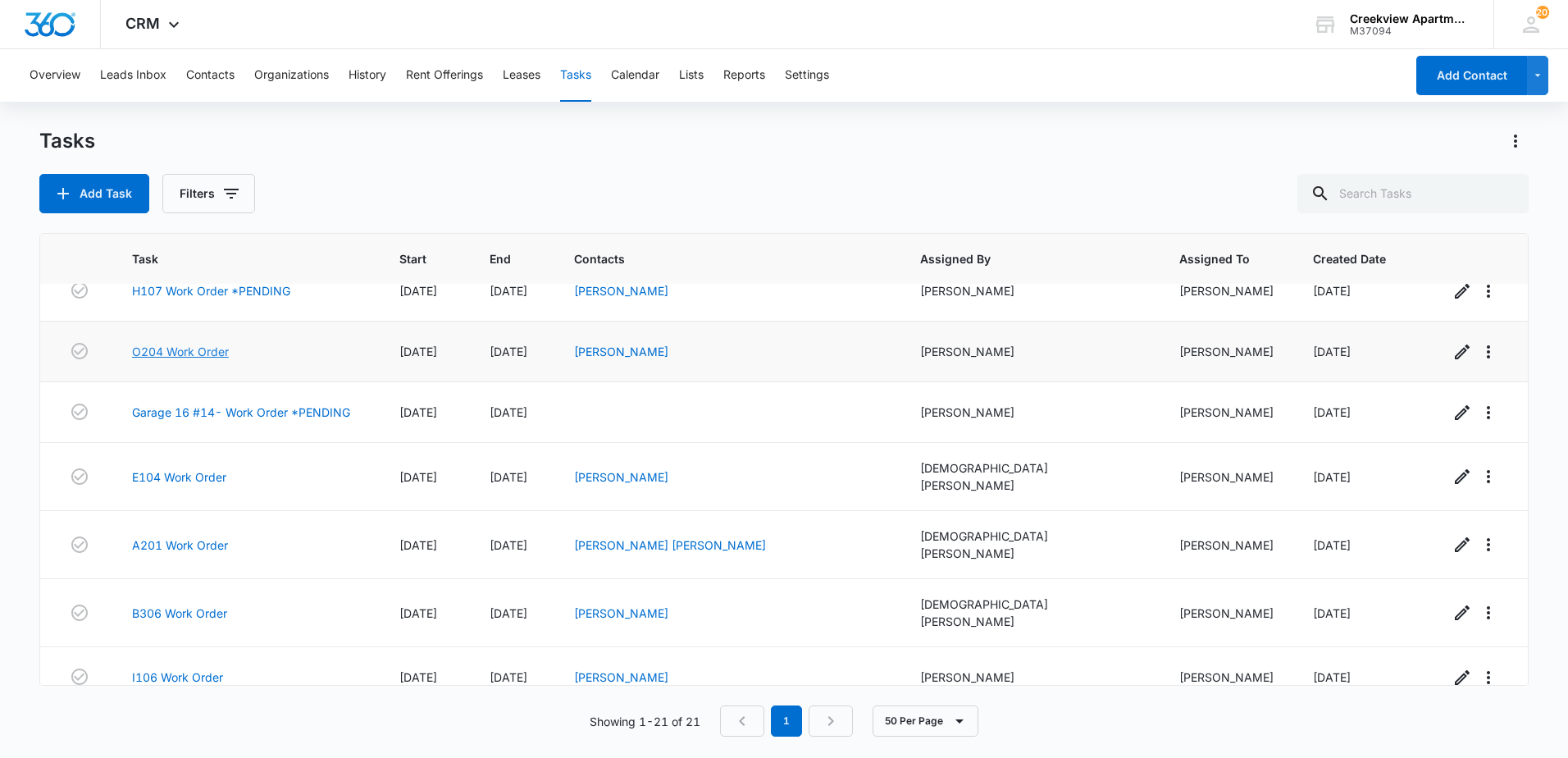
click at [219, 343] on link "O204 Work Order" at bounding box center [180, 351] width 97 height 17
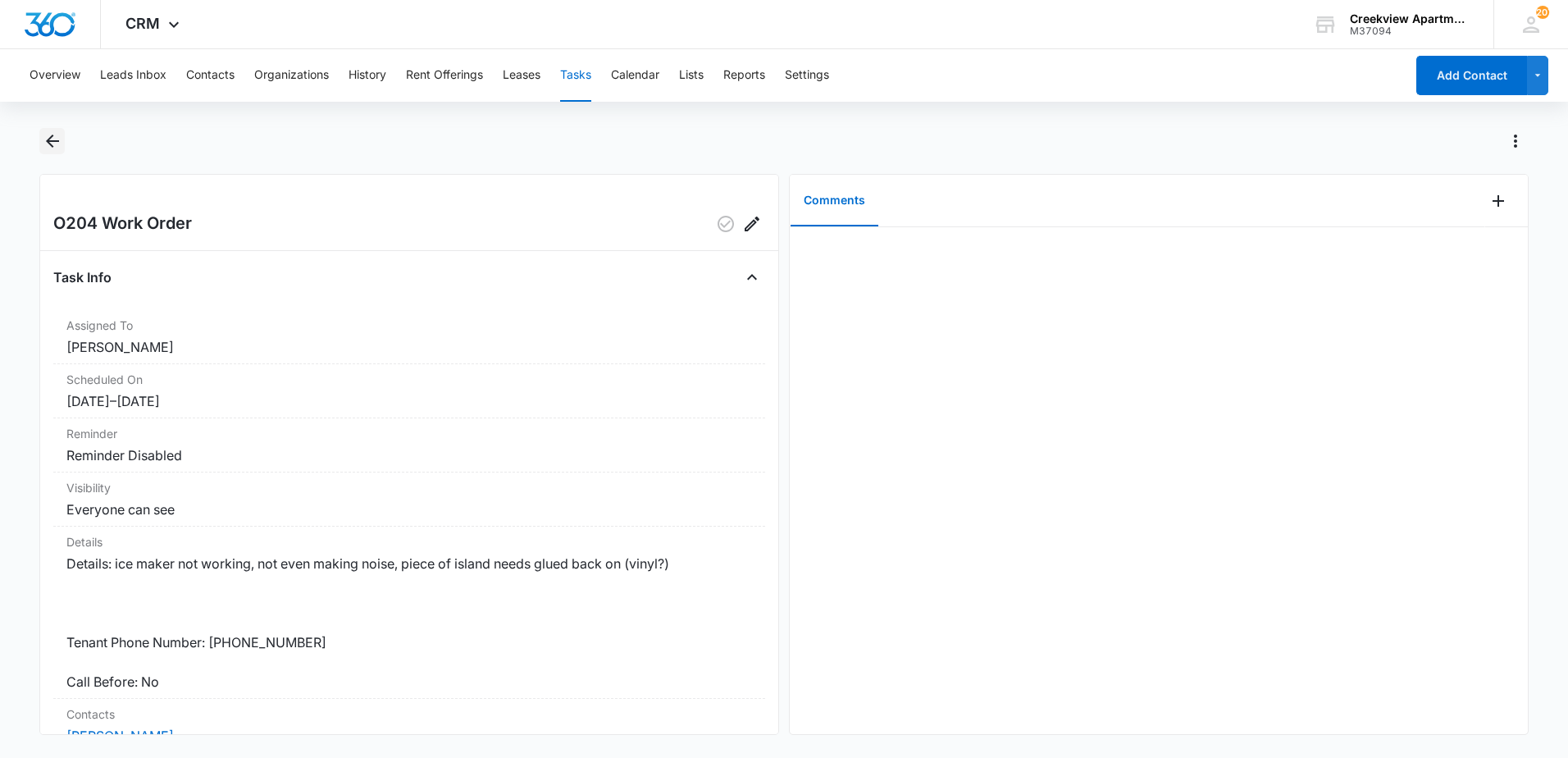
click at [56, 130] on button "Back" at bounding box center [52, 141] width 26 height 27
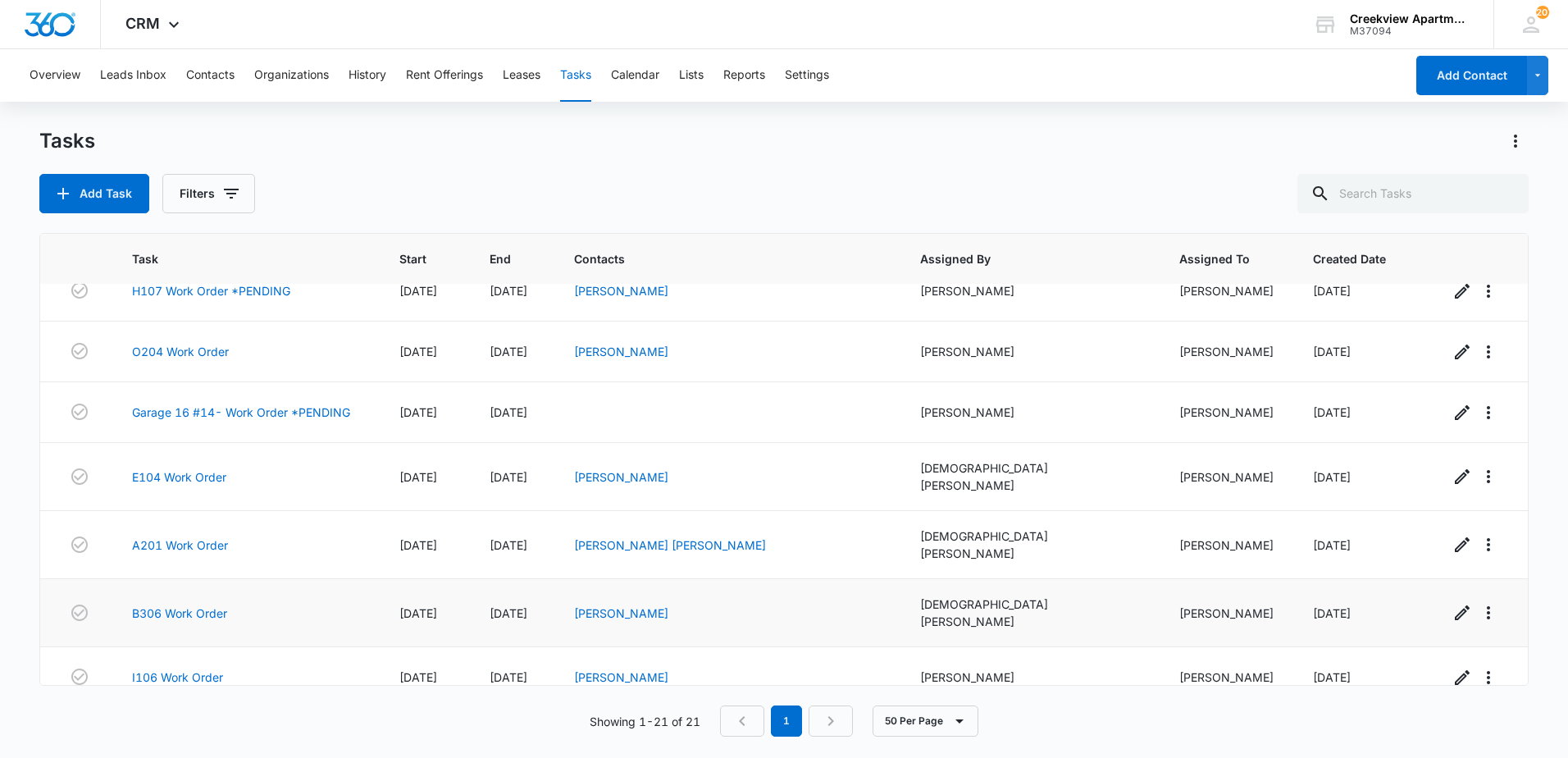
scroll to position [492, 0]
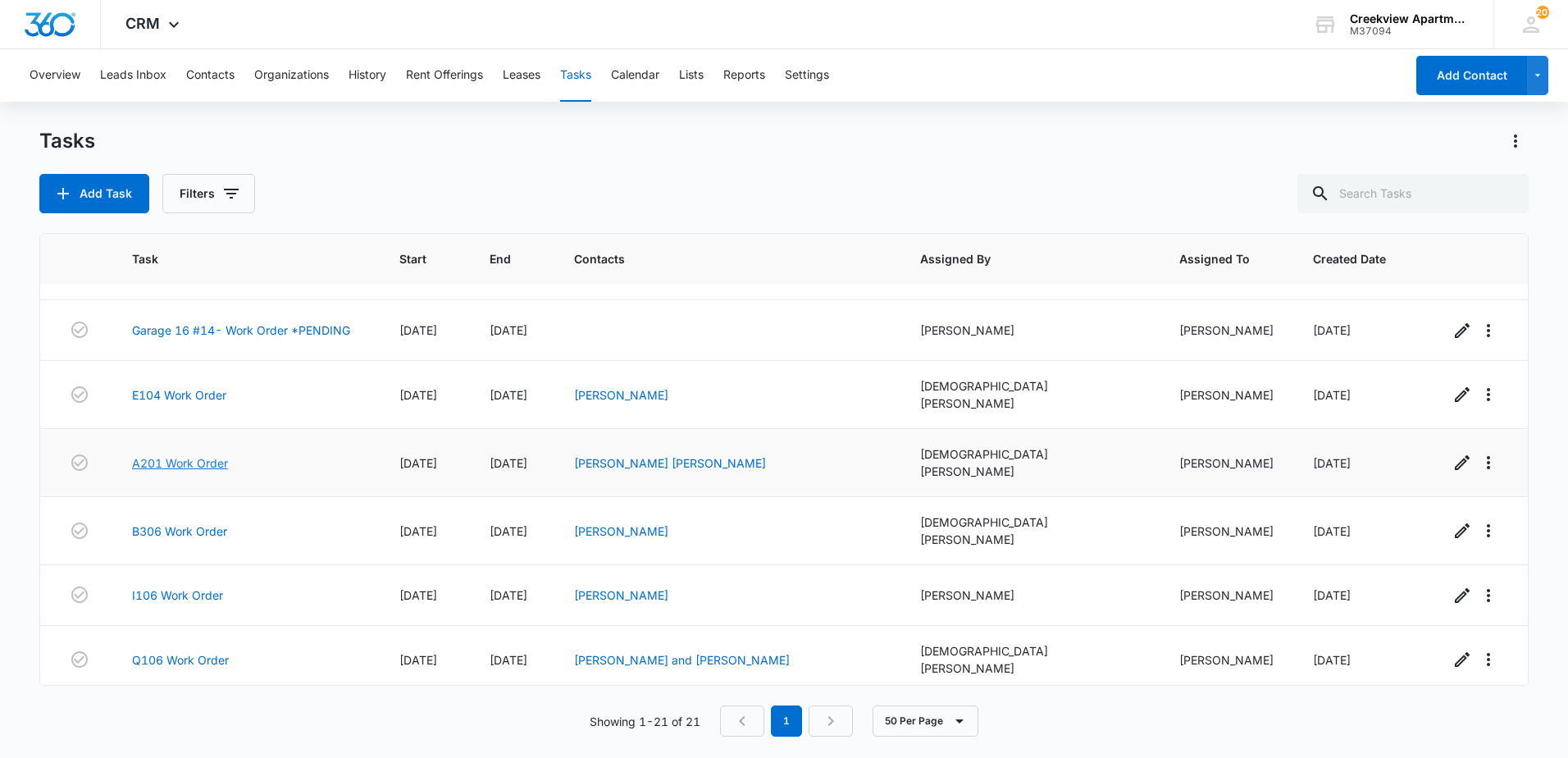
click at [217, 454] on link "A201 Work Order" at bounding box center [179, 463] width 96 height 17
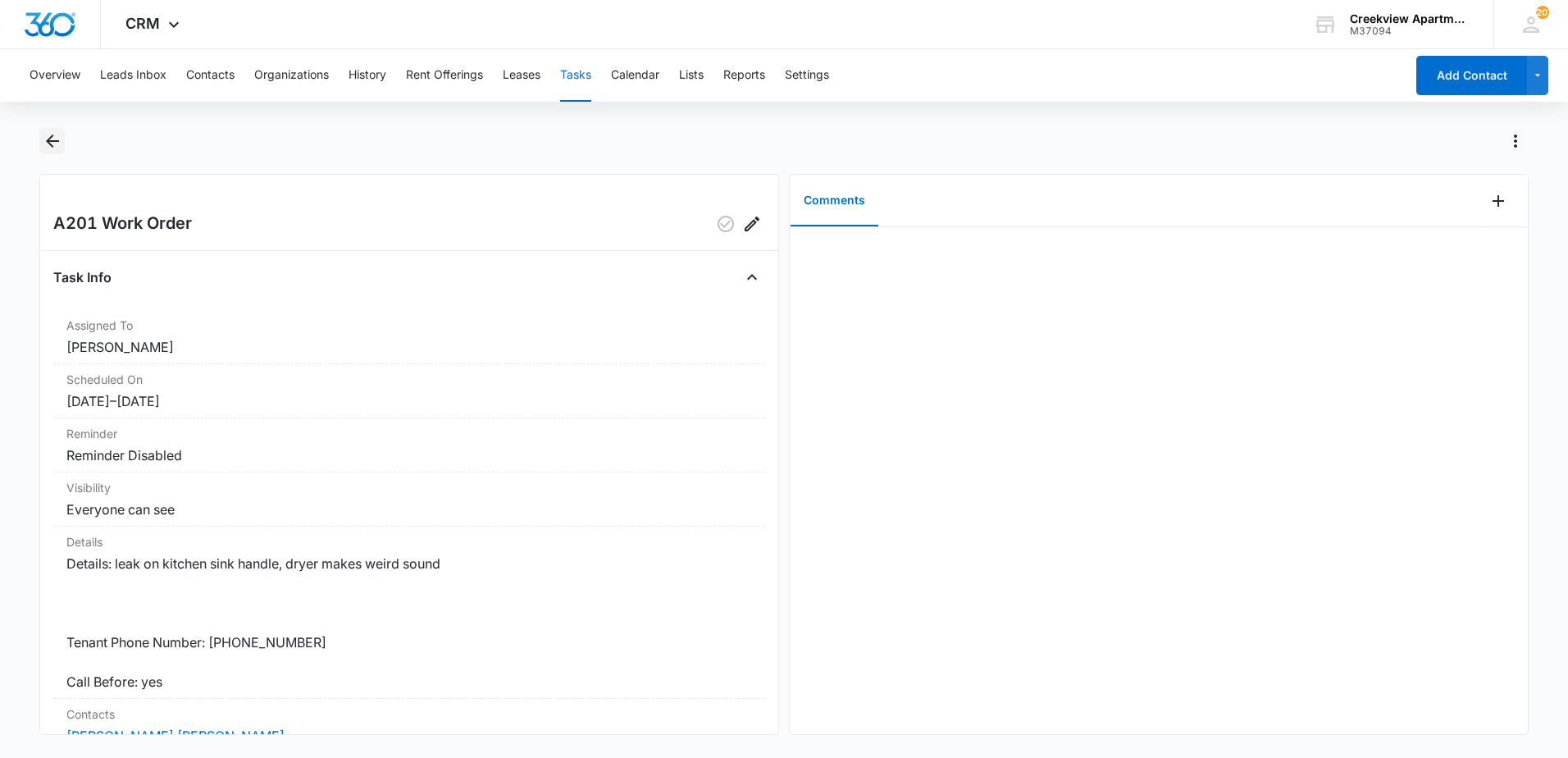
click at [58, 132] on icon "Back" at bounding box center [53, 142] width 20 height 20
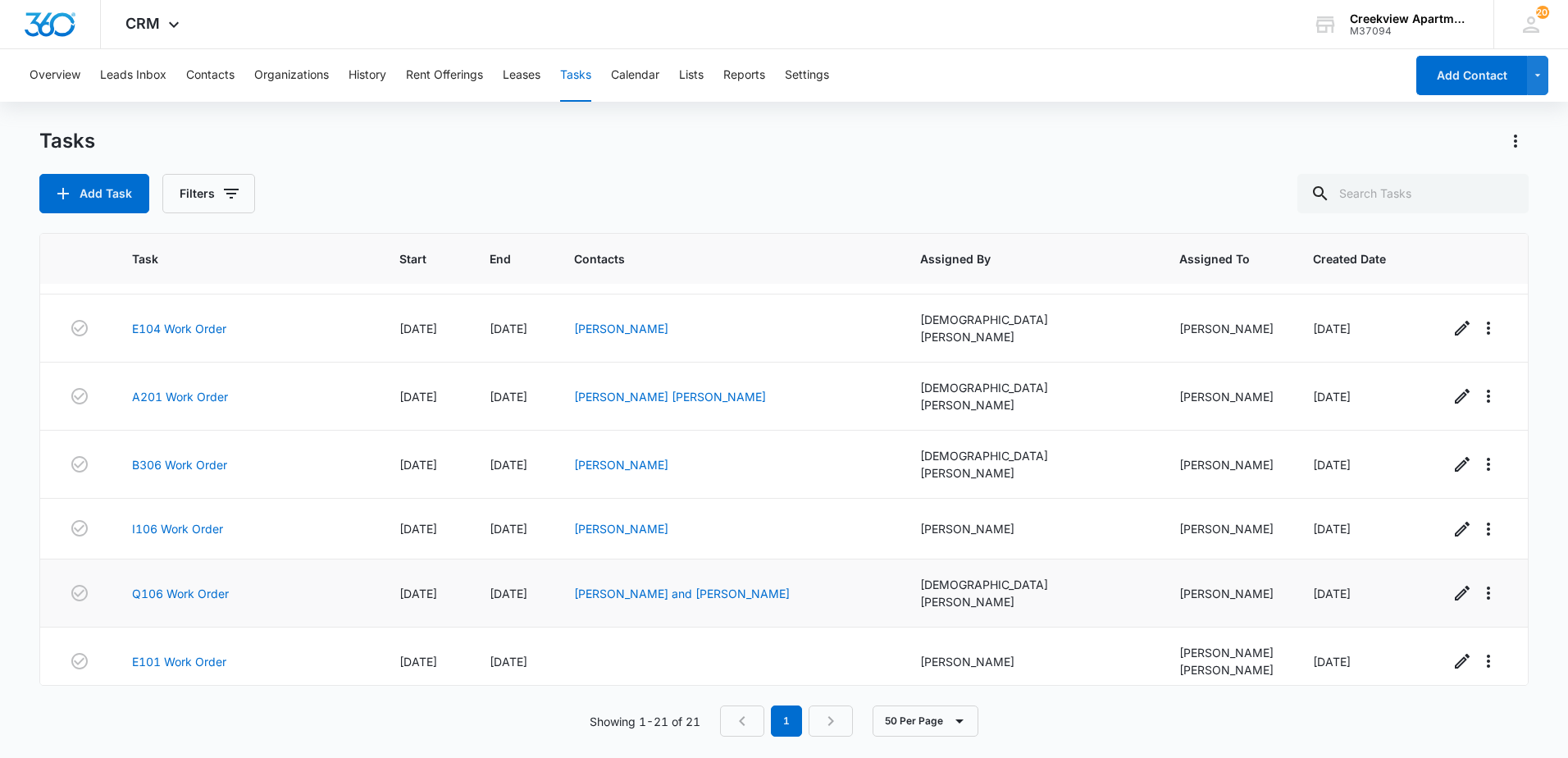
scroll to position [574, 0]
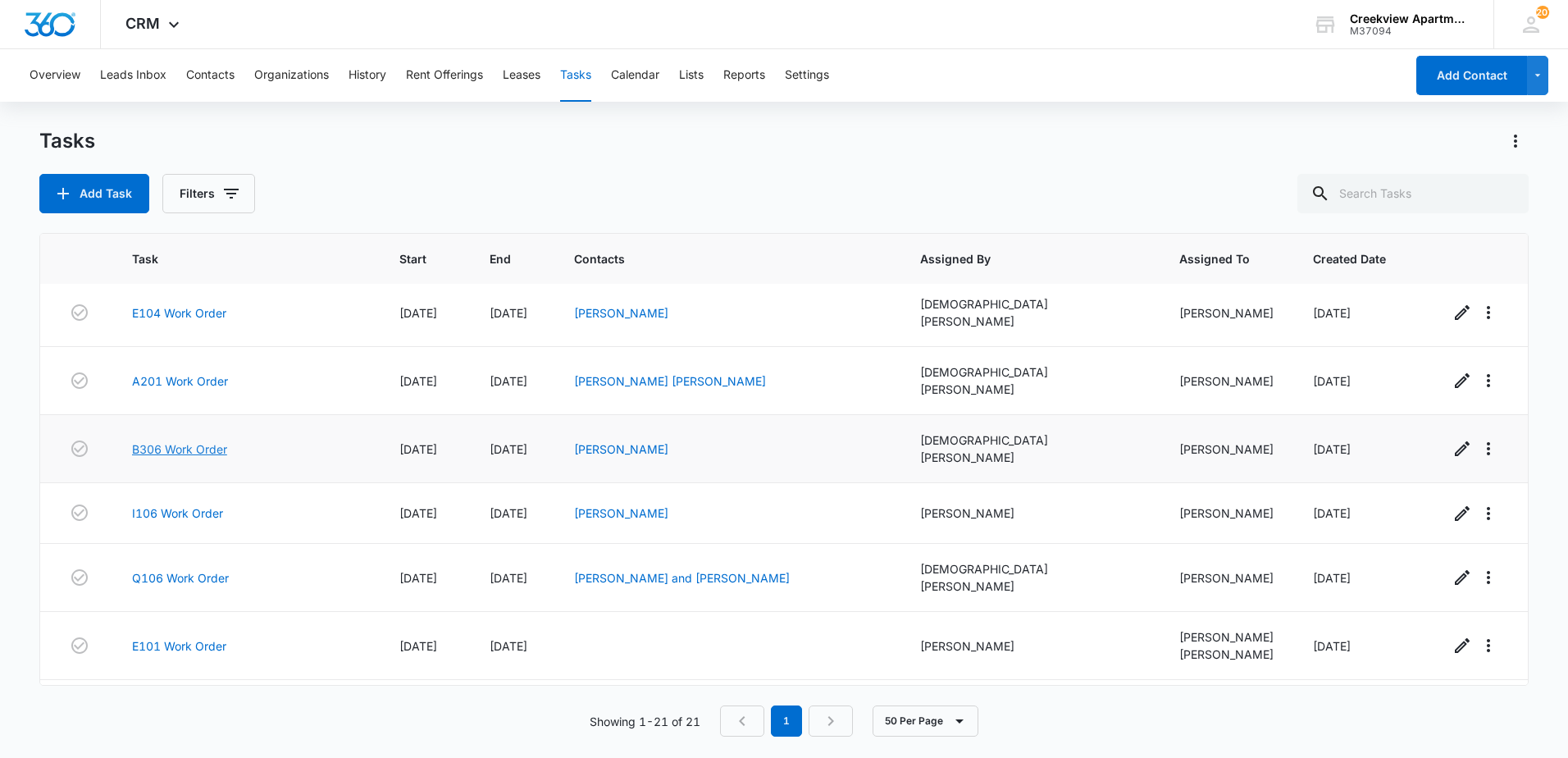
click at [196, 441] on link "B306 Work Order" at bounding box center [179, 449] width 95 height 17
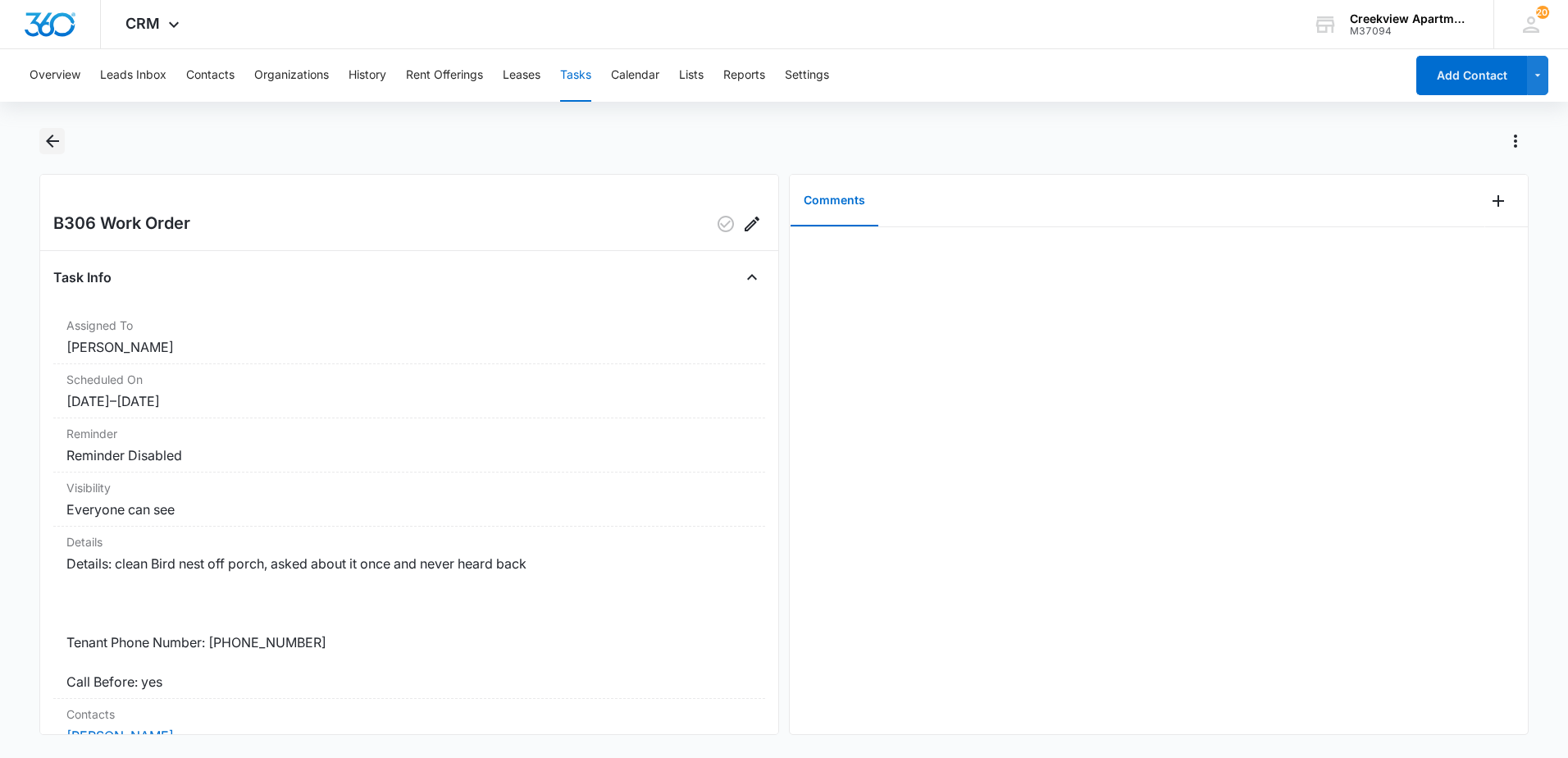
click at [48, 133] on icon "Back" at bounding box center [53, 142] width 20 height 20
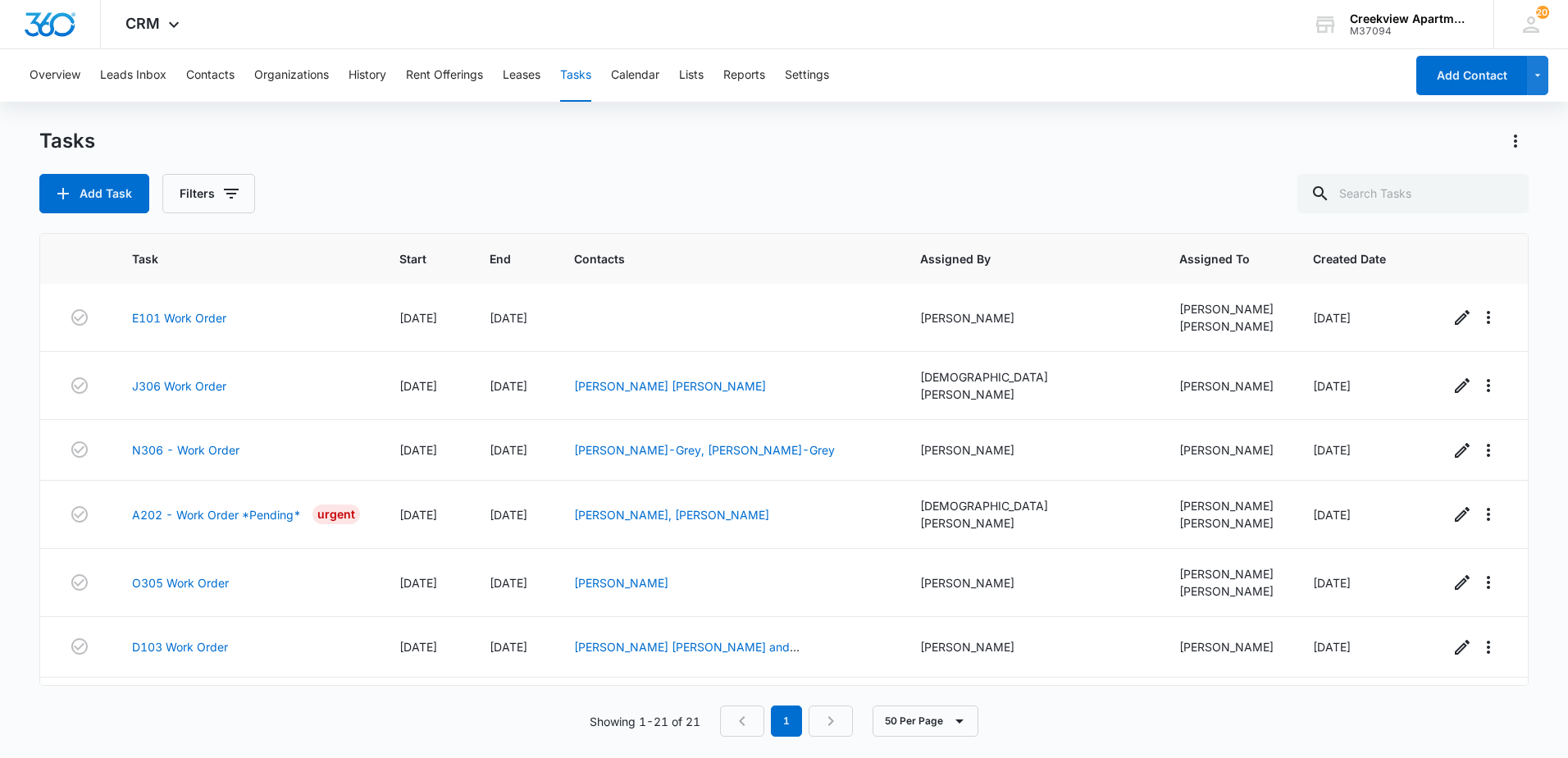
scroll to position [903, 0]
click at [192, 637] on link "D103 Work Order" at bounding box center [179, 646] width 96 height 17
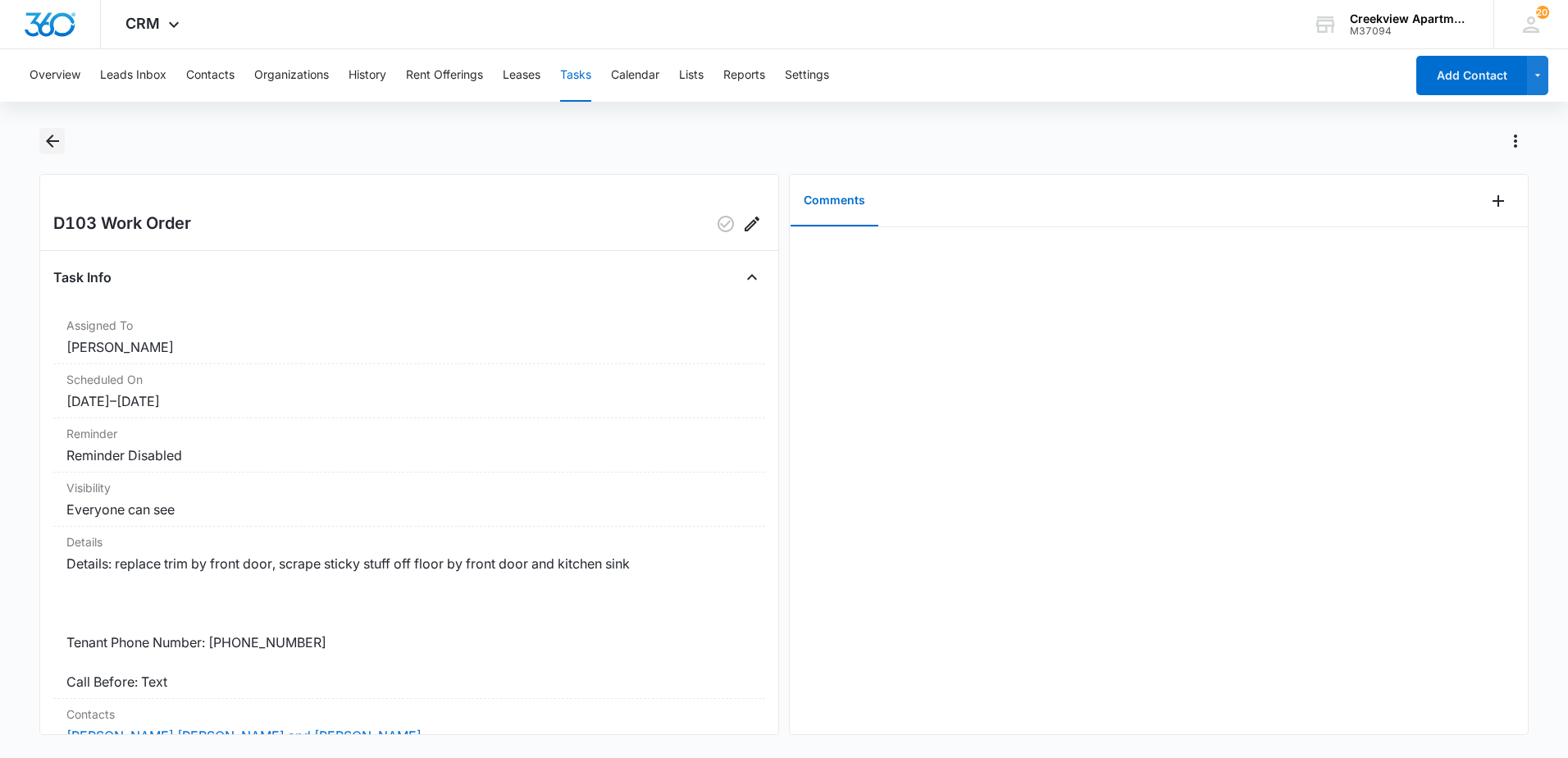
click at [65, 144] on button "Back" at bounding box center [52, 141] width 26 height 27
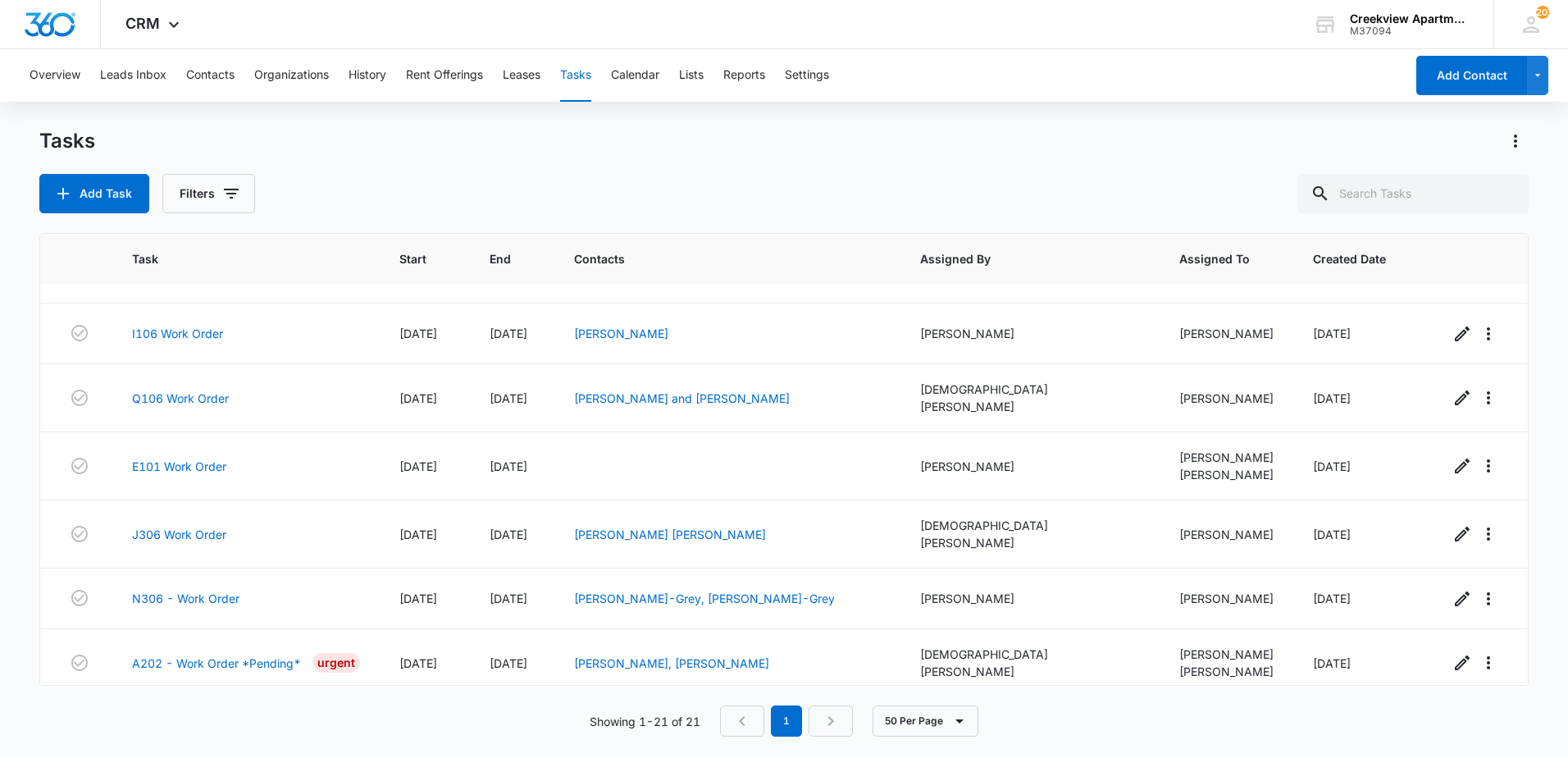
scroll to position [903, 0]
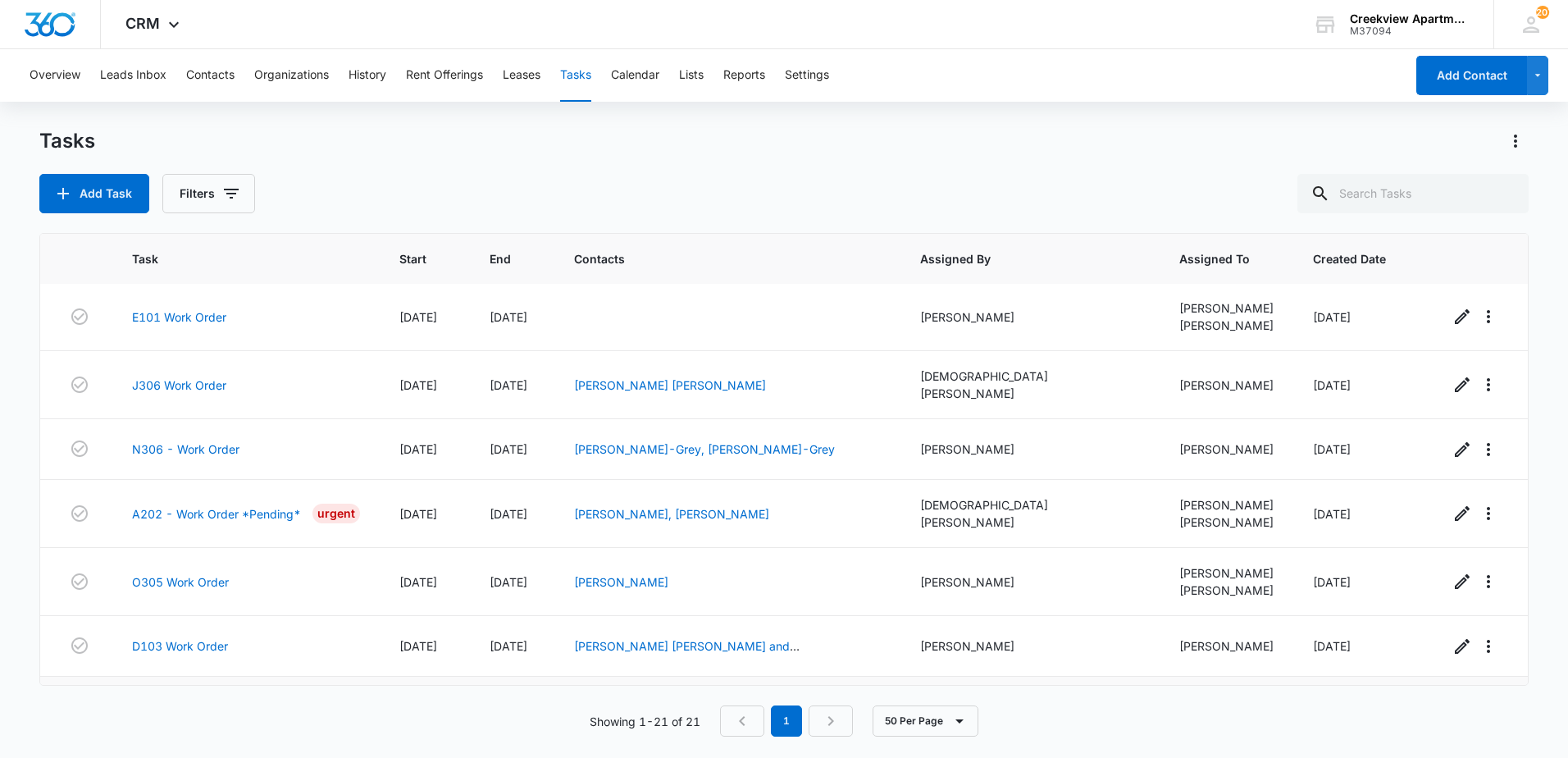
click at [187, 698] on link "B303 - Work Order" at bounding box center [185, 706] width 106 height 17
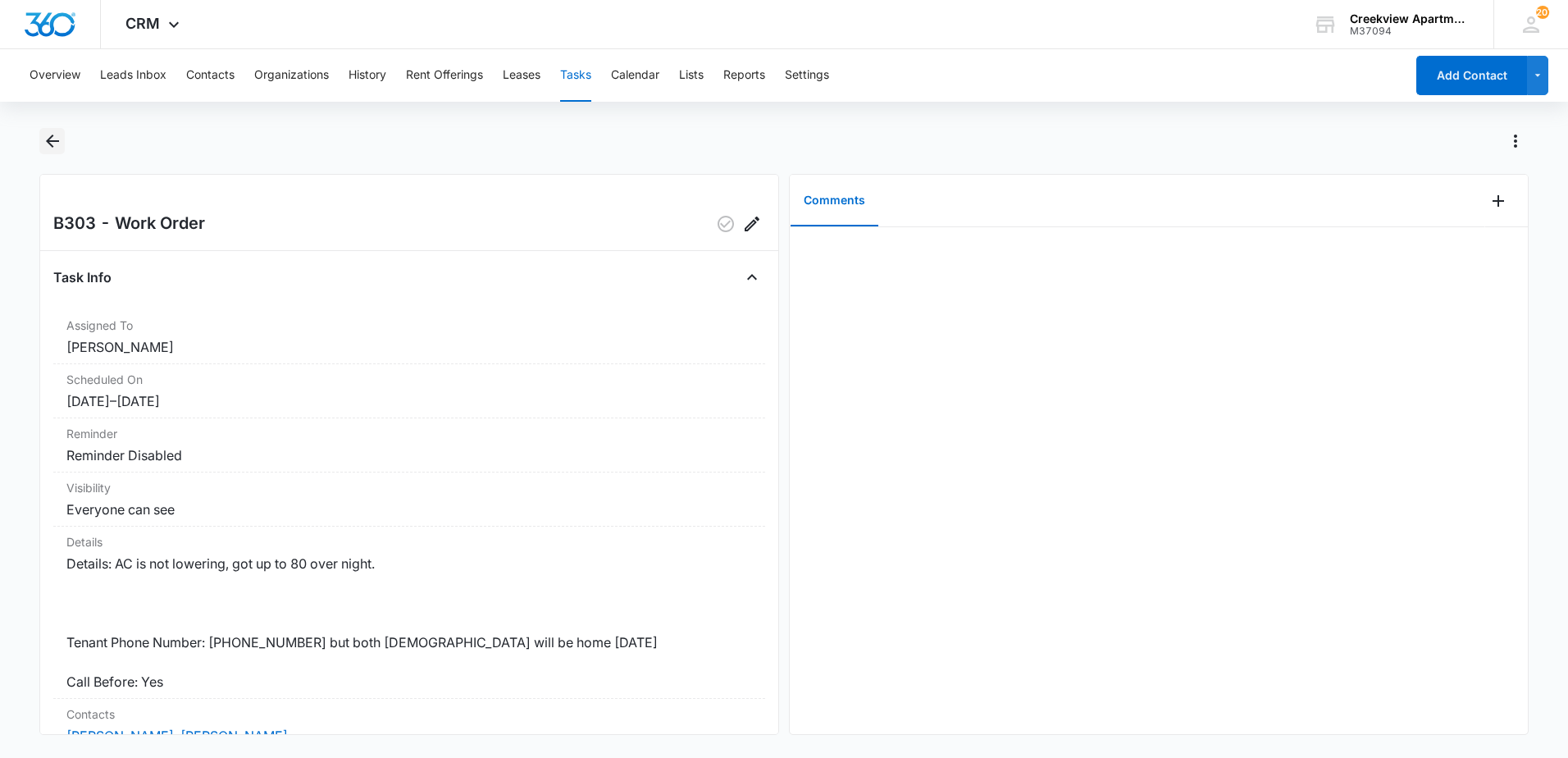
click at [57, 150] on icon "Back" at bounding box center [53, 142] width 20 height 20
